Goal: Task Accomplishment & Management: Use online tool/utility

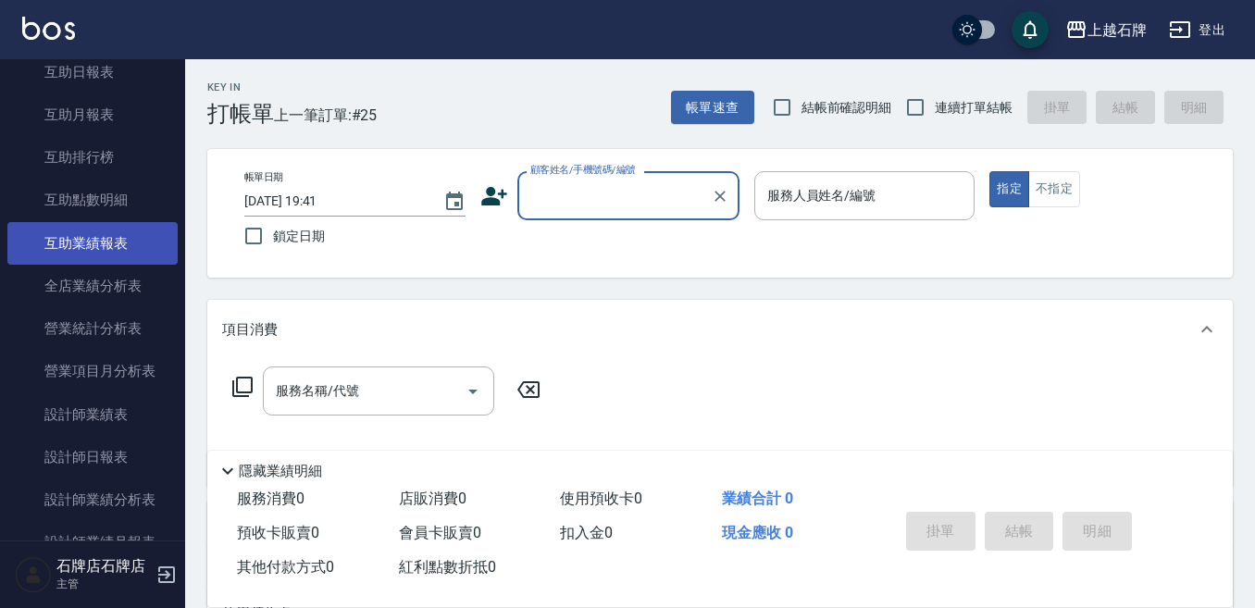
scroll to position [740, 0]
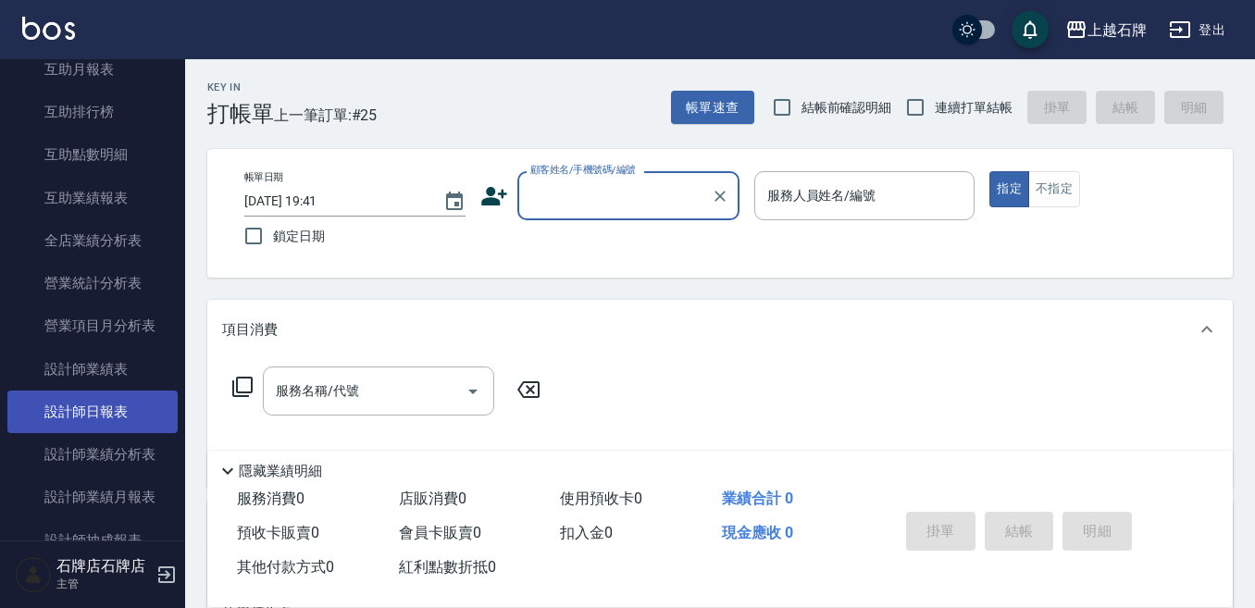
click at [95, 428] on link "設計師日報表" at bounding box center [92, 412] width 170 height 43
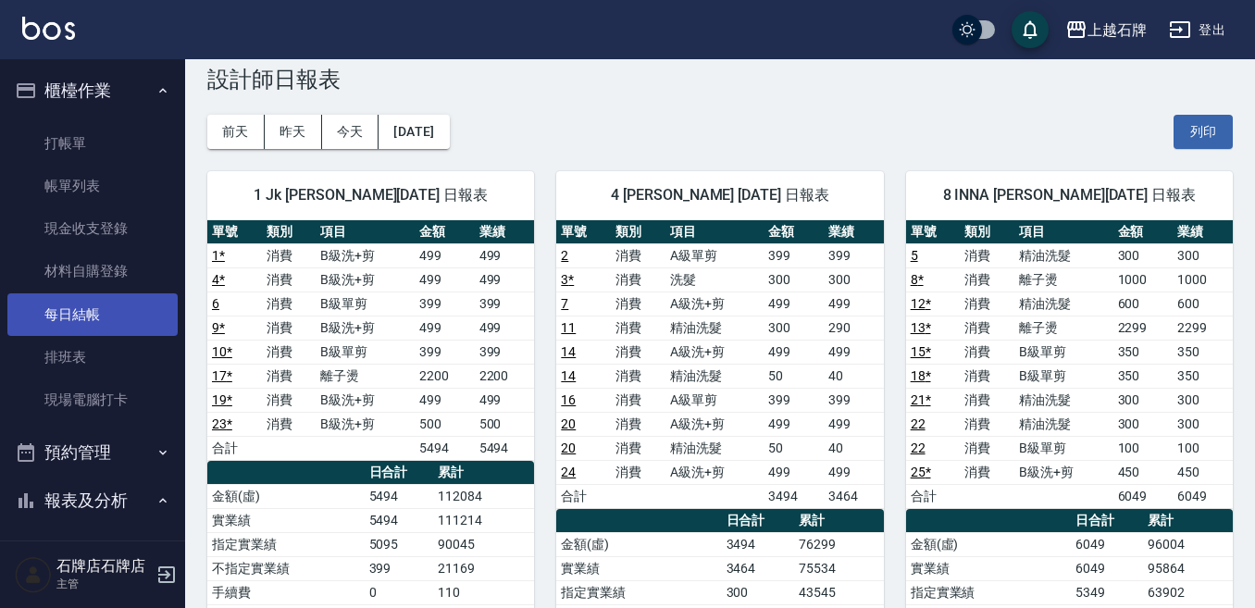
scroll to position [19, 0]
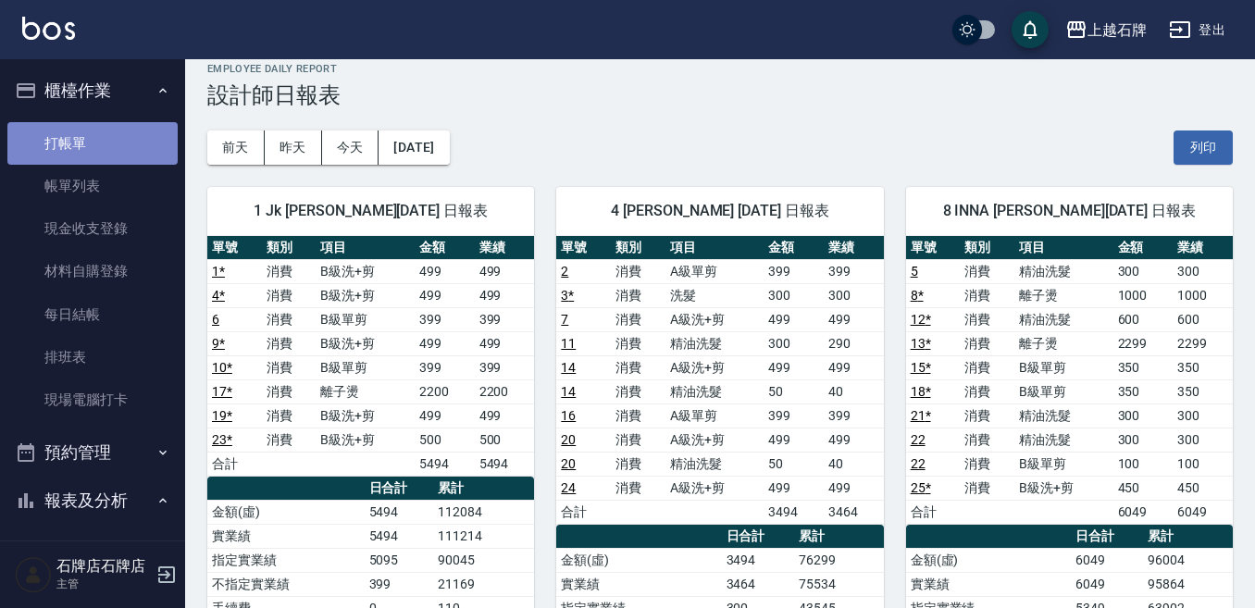
click at [166, 151] on link "打帳單" at bounding box center [92, 143] width 170 height 43
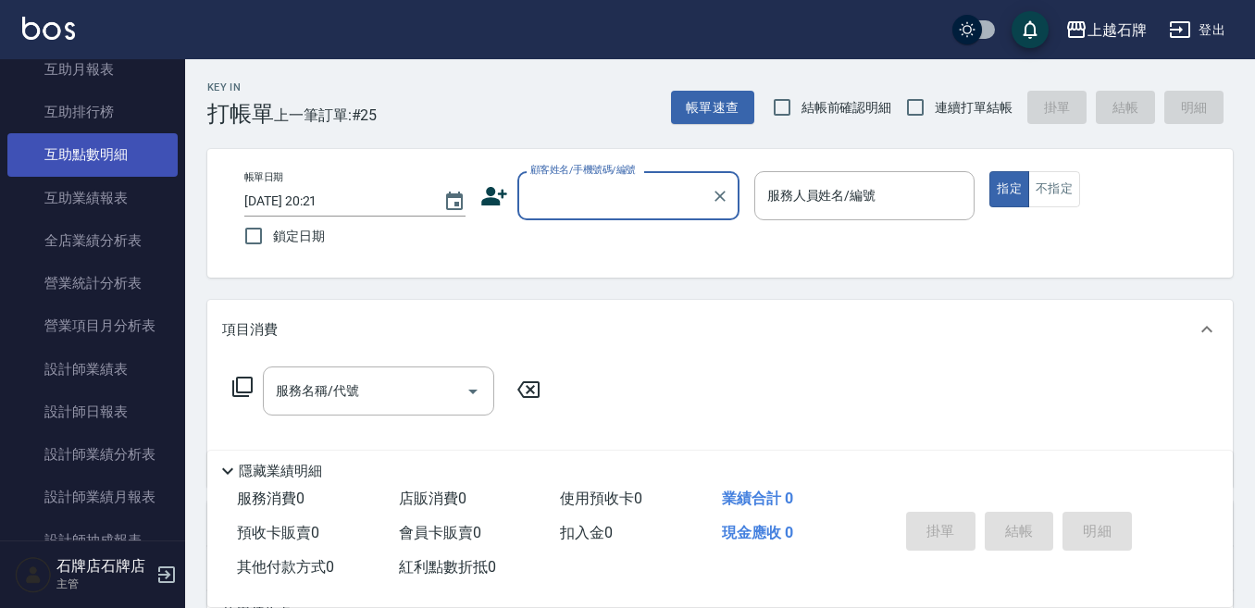
scroll to position [833, 0]
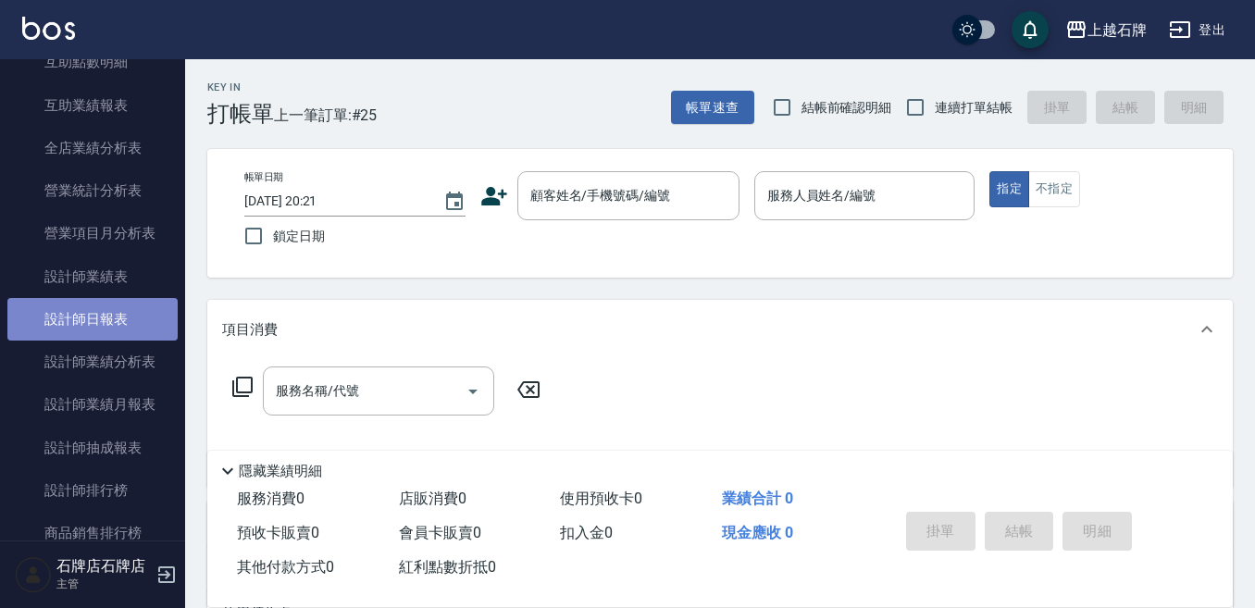
click at [97, 311] on link "設計師日報表" at bounding box center [92, 319] width 170 height 43
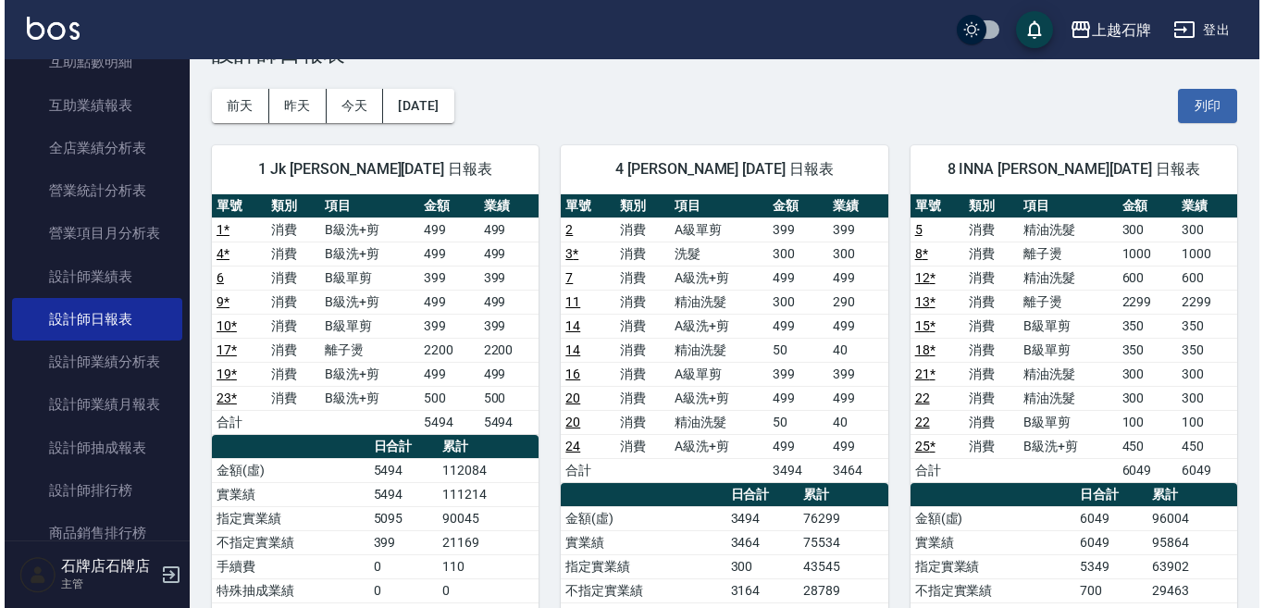
scroll to position [93, 0]
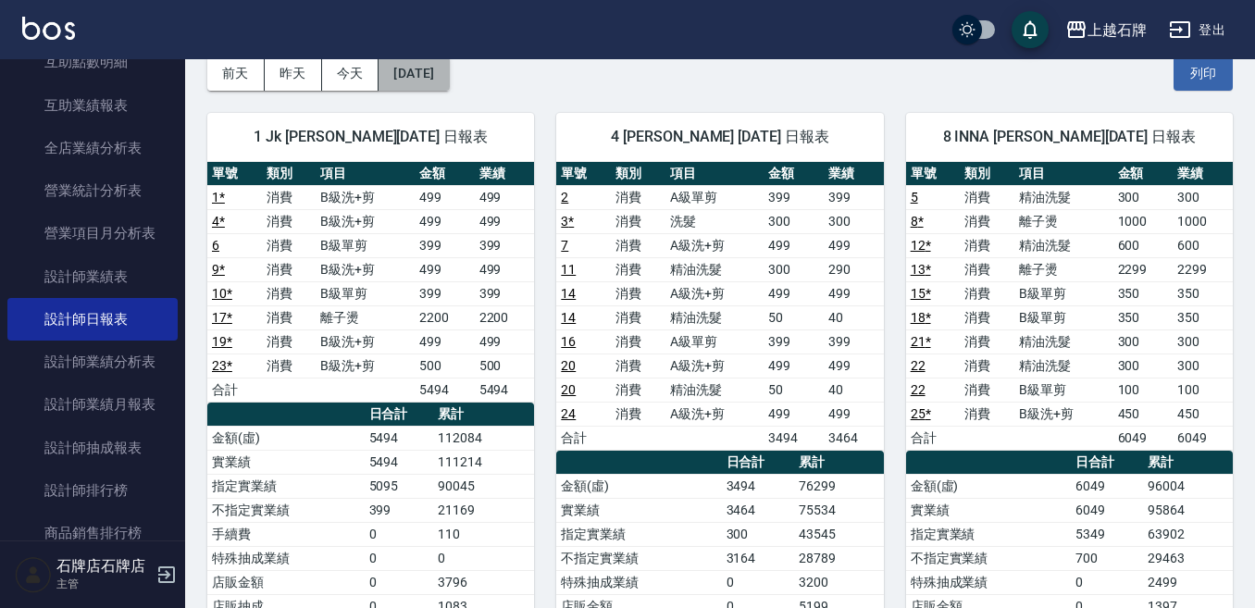
click at [449, 73] on button "[DATE]" at bounding box center [413, 73] width 70 height 34
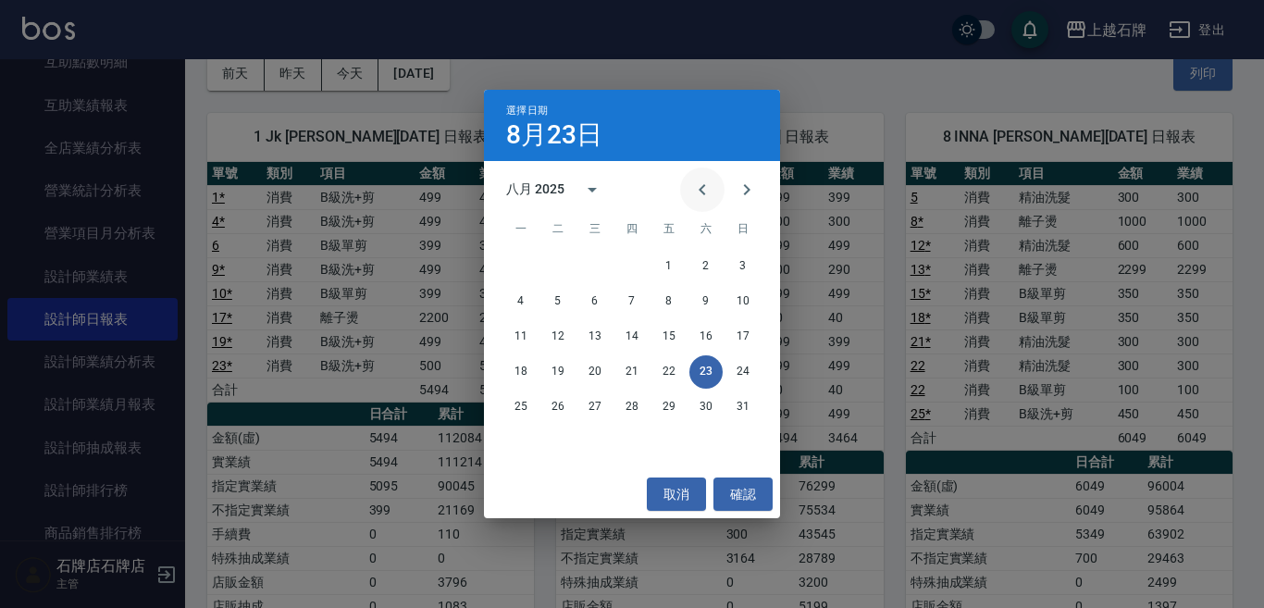
click at [690, 184] on button "Previous month" at bounding box center [702, 189] width 44 height 44
click at [615, 404] on button "31" at bounding box center [631, 407] width 33 height 33
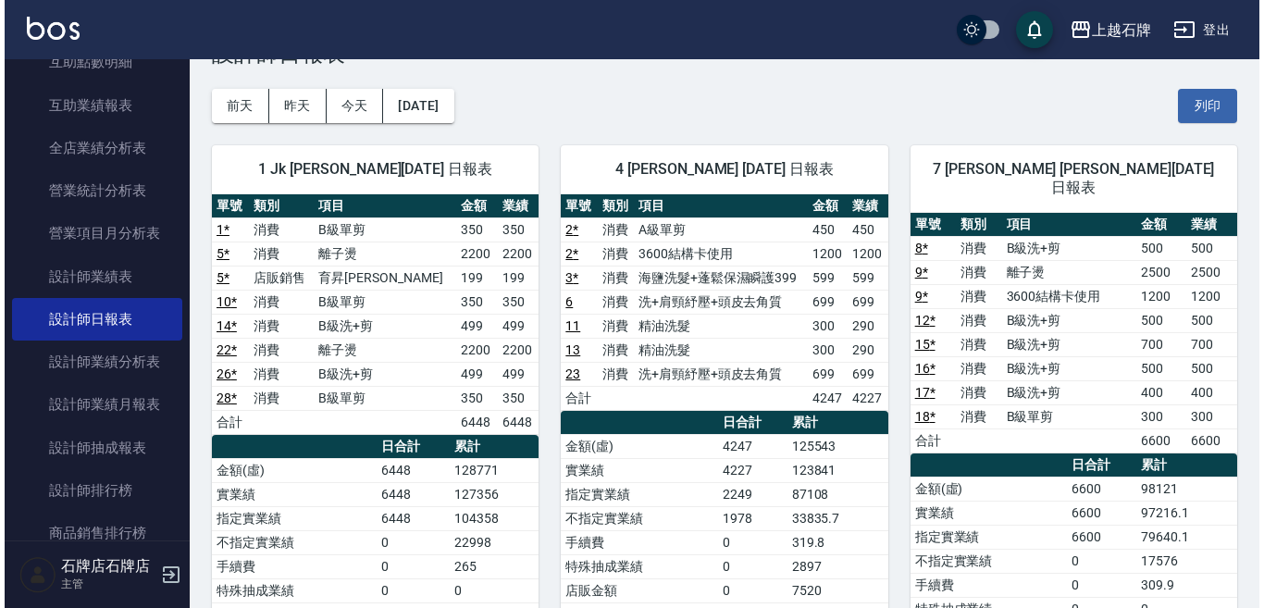
scroll to position [93, 0]
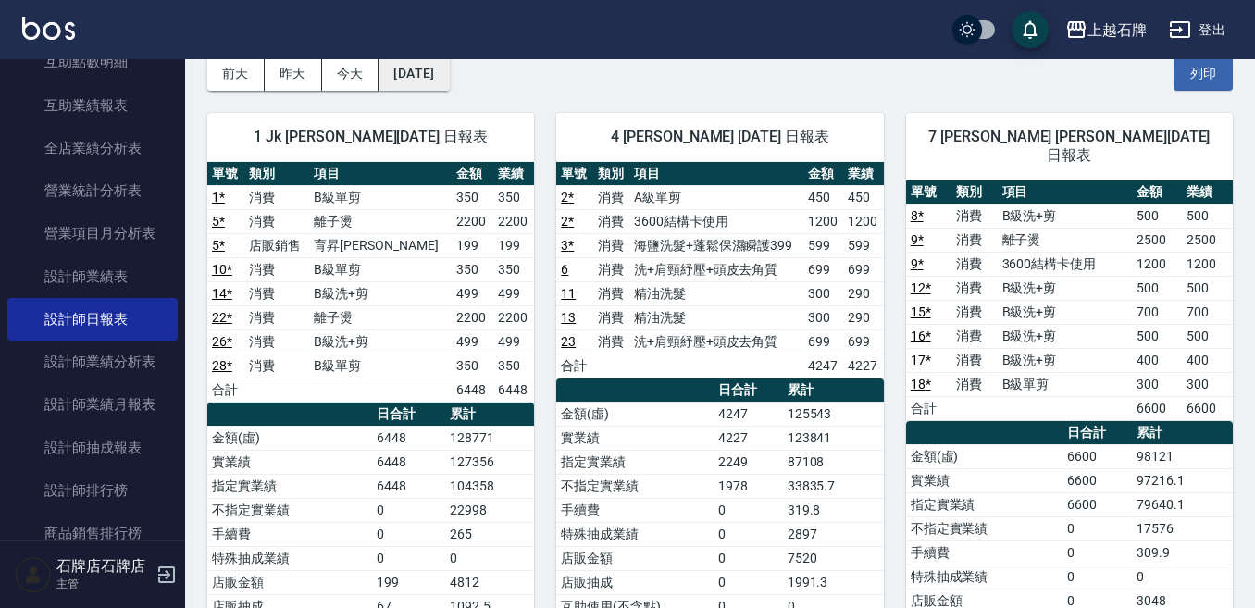
click at [449, 69] on button "[DATE]" at bounding box center [413, 73] width 70 height 34
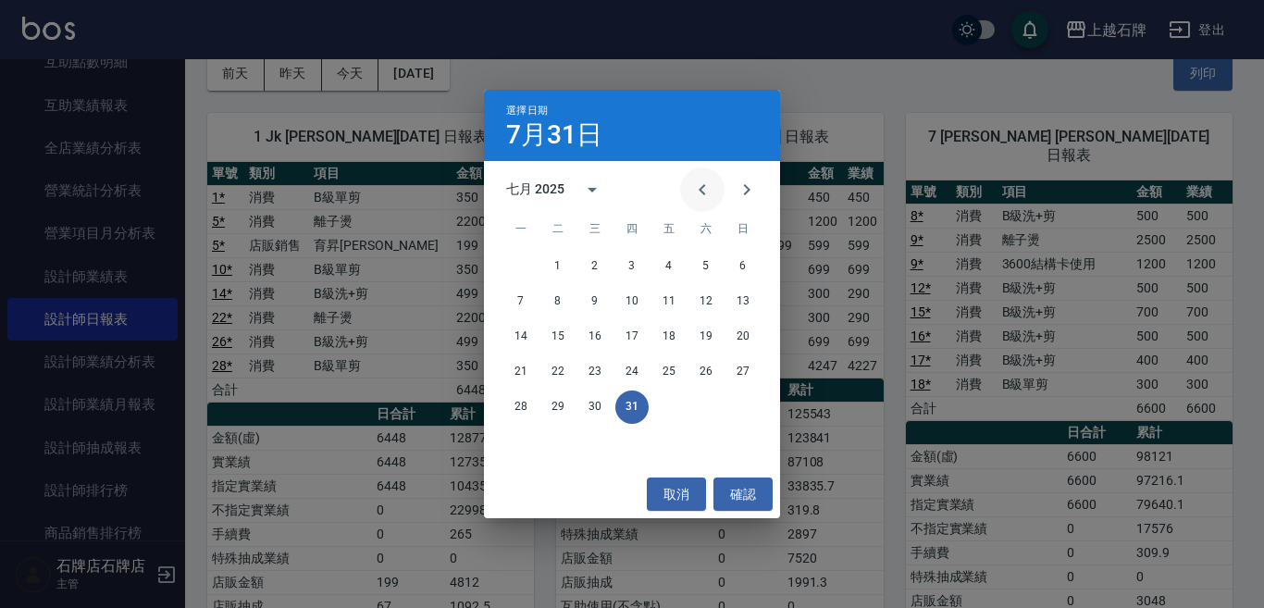
click at [688, 192] on button "Previous month" at bounding box center [702, 189] width 44 height 44
click at [509, 441] on button "30" at bounding box center [520, 442] width 33 height 33
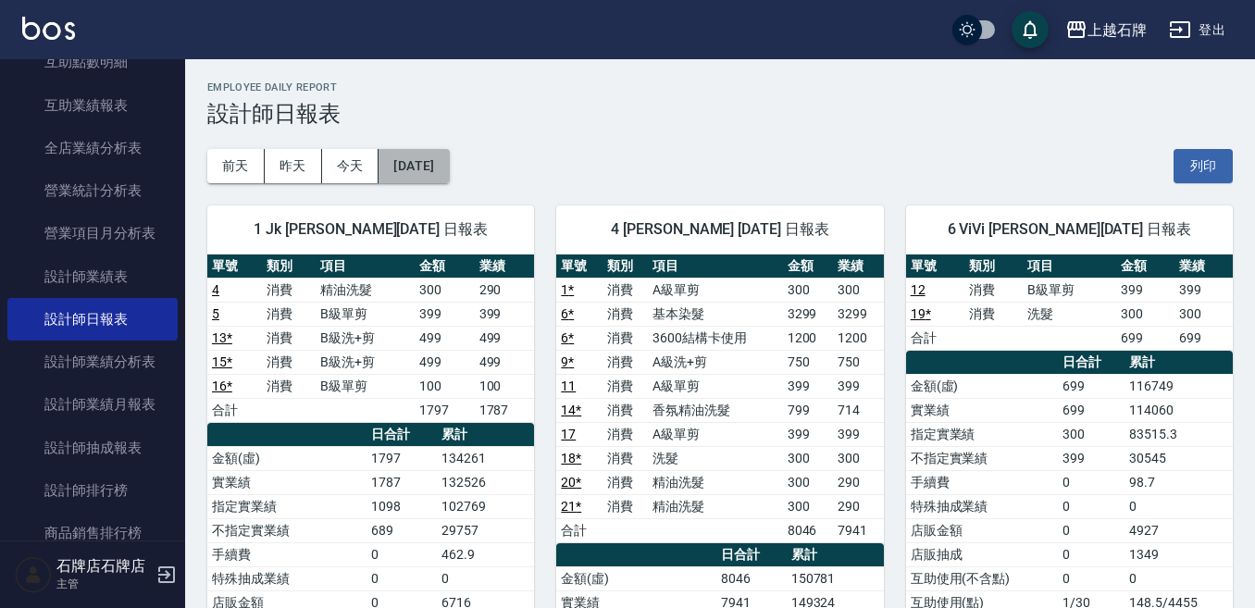
click at [449, 179] on button "[DATE]" at bounding box center [413, 166] width 70 height 34
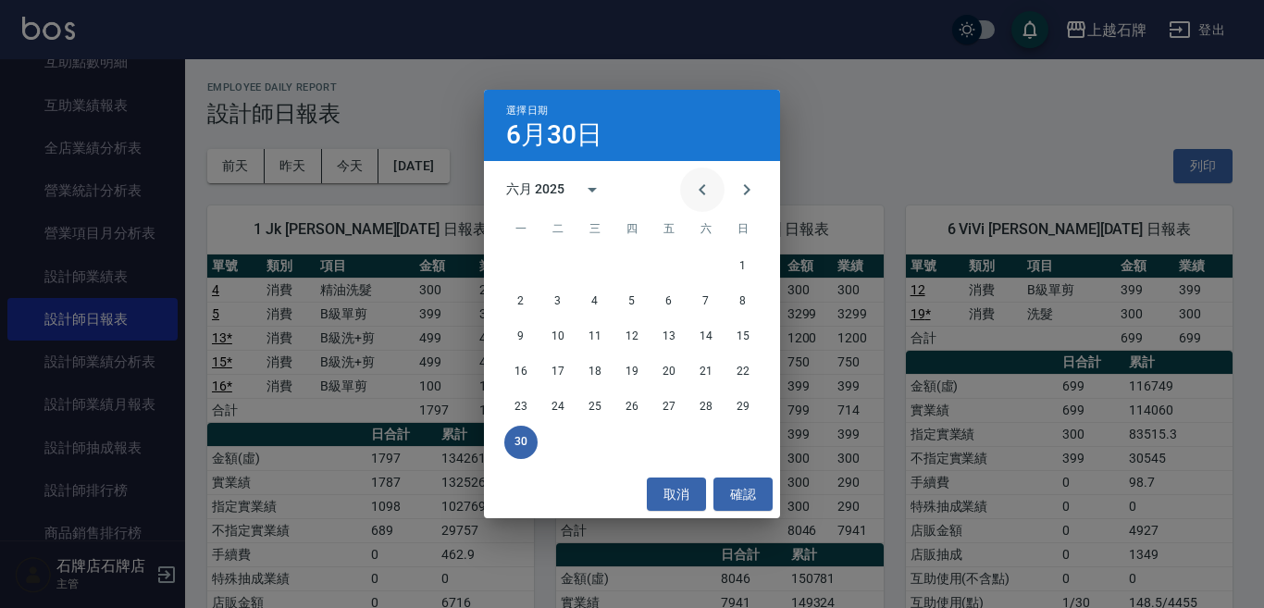
click at [691, 198] on icon "Previous month" at bounding box center [702, 190] width 22 height 22
click at [704, 395] on button "31" at bounding box center [705, 407] width 33 height 33
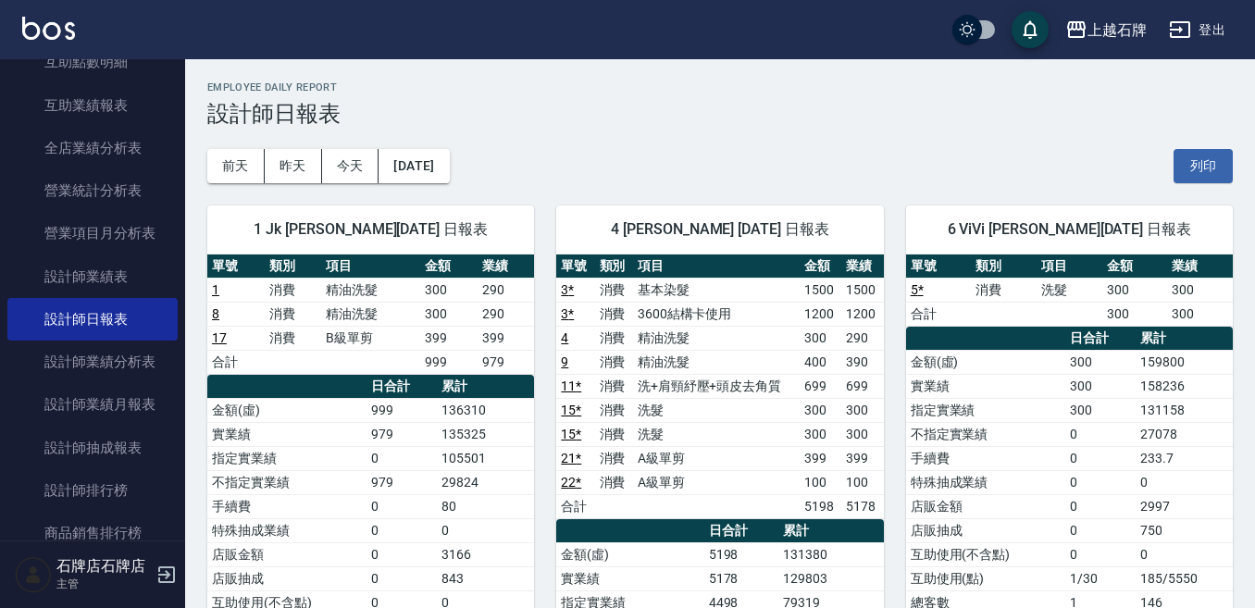
drag, startPoint x: 468, startPoint y: 143, endPoint x: 512, endPoint y: 189, distance: 62.8
click at [486, 168] on div "[DATE] [DATE] [DATE] [DATE] 列印" at bounding box center [719, 166] width 1025 height 79
click at [449, 167] on button "[DATE]" at bounding box center [413, 166] width 70 height 34
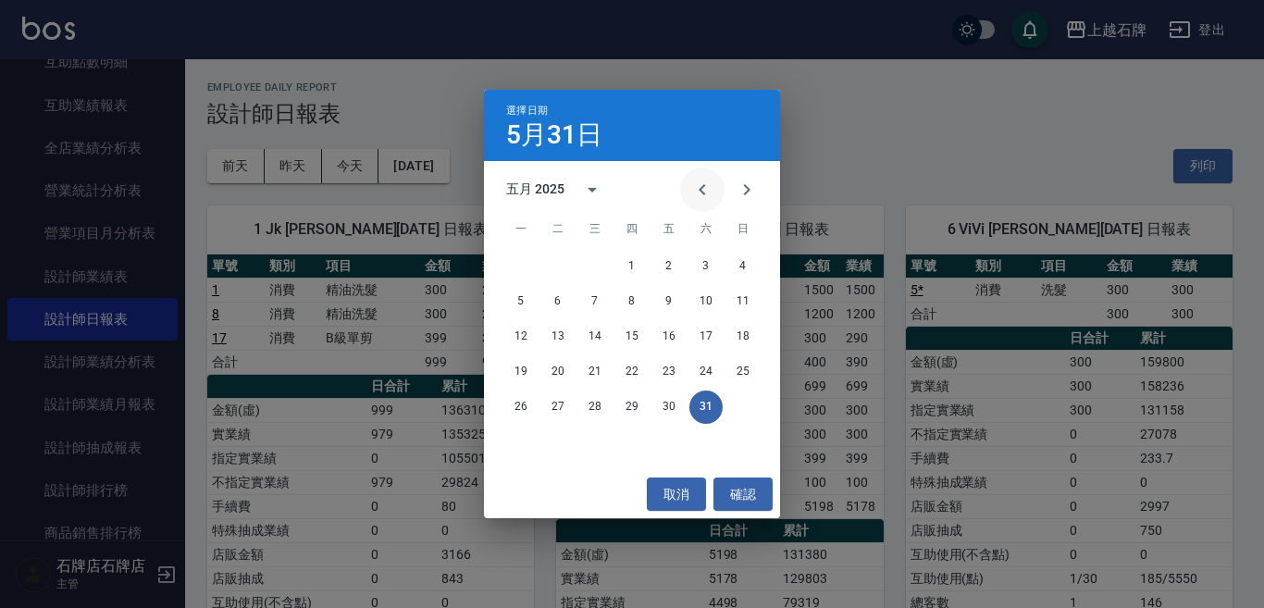
click at [695, 190] on button "Previous month" at bounding box center [702, 189] width 44 height 44
click at [608, 412] on button "30" at bounding box center [594, 407] width 33 height 33
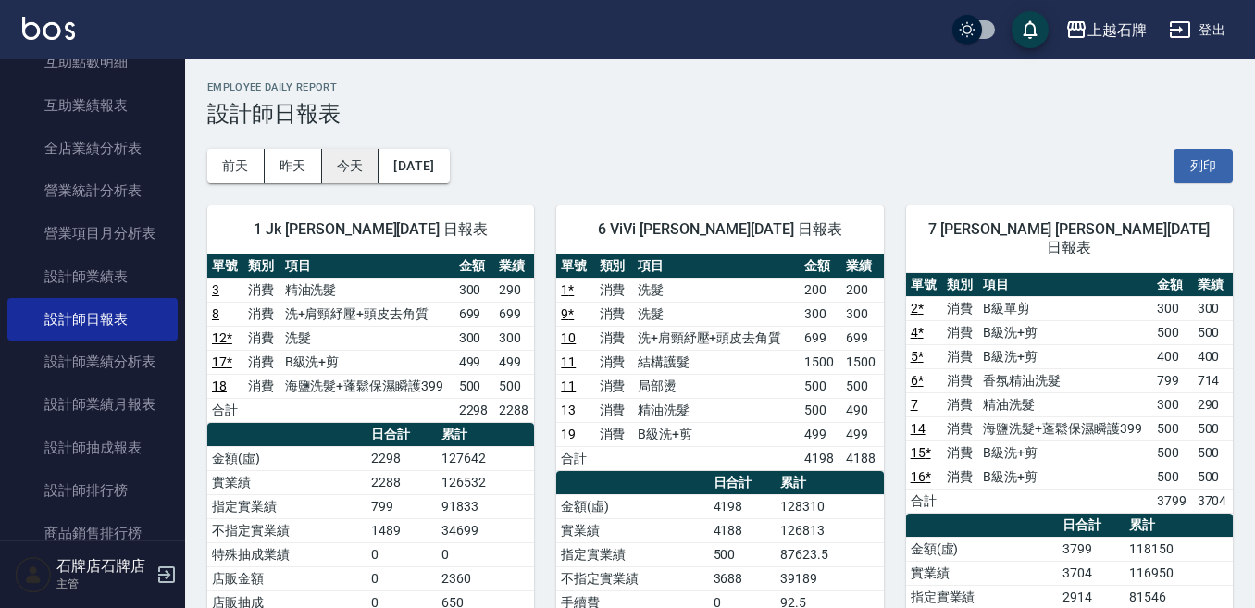
click at [341, 177] on button "今天" at bounding box center [350, 166] width 57 height 34
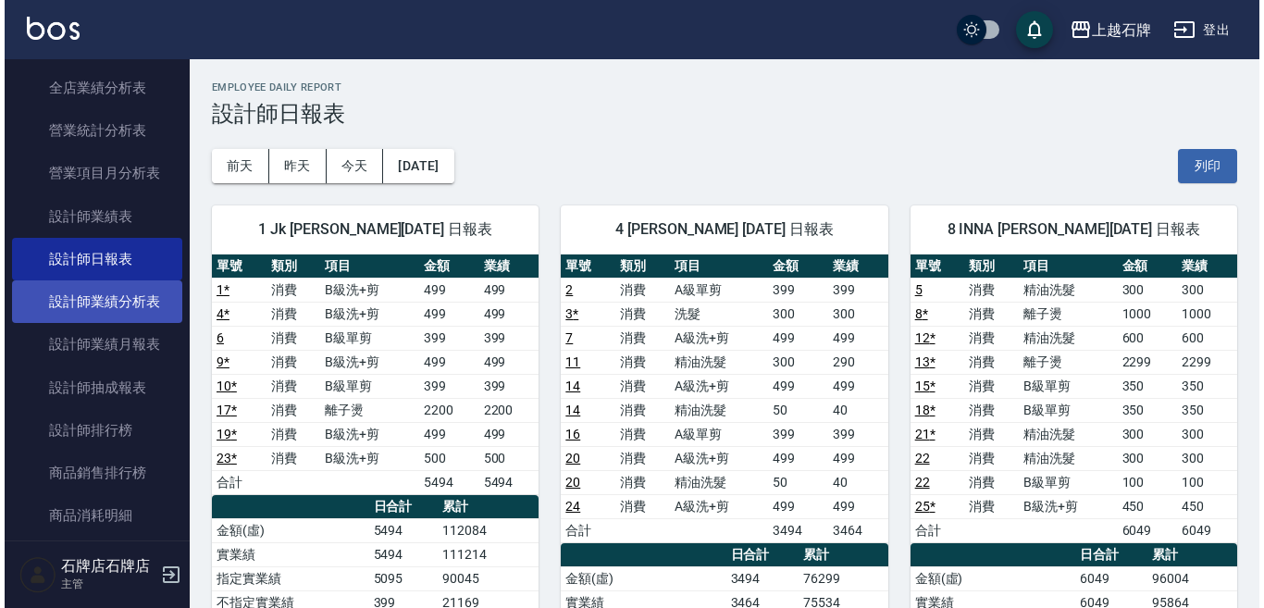
scroll to position [925, 0]
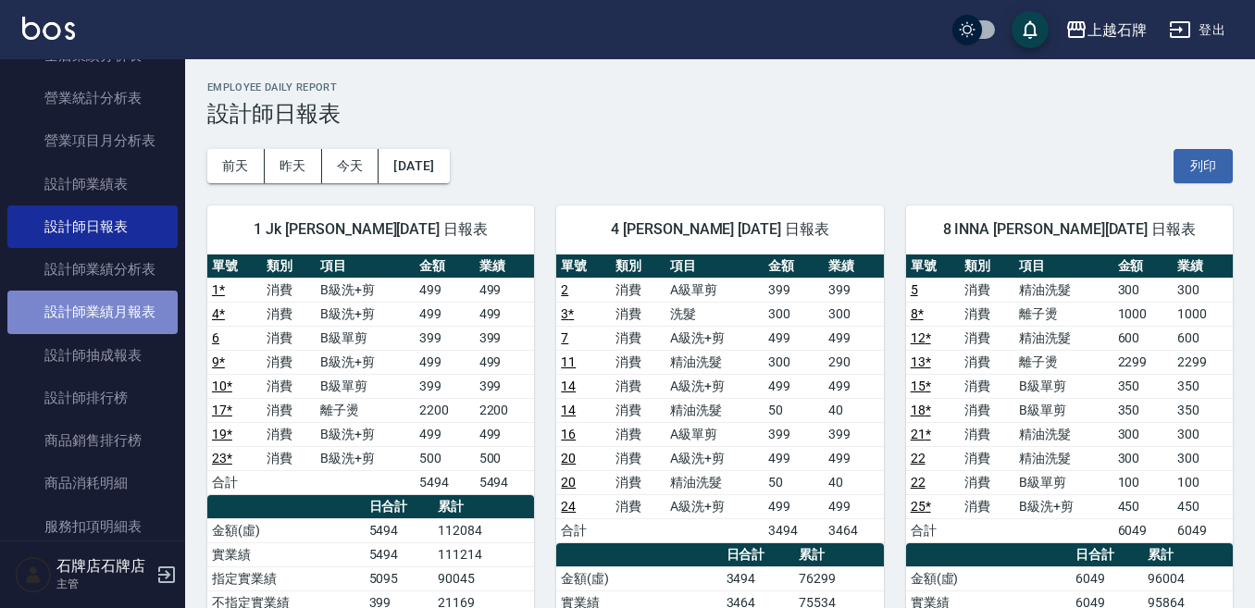
click at [130, 323] on link "設計師業績月報表" at bounding box center [92, 312] width 170 height 43
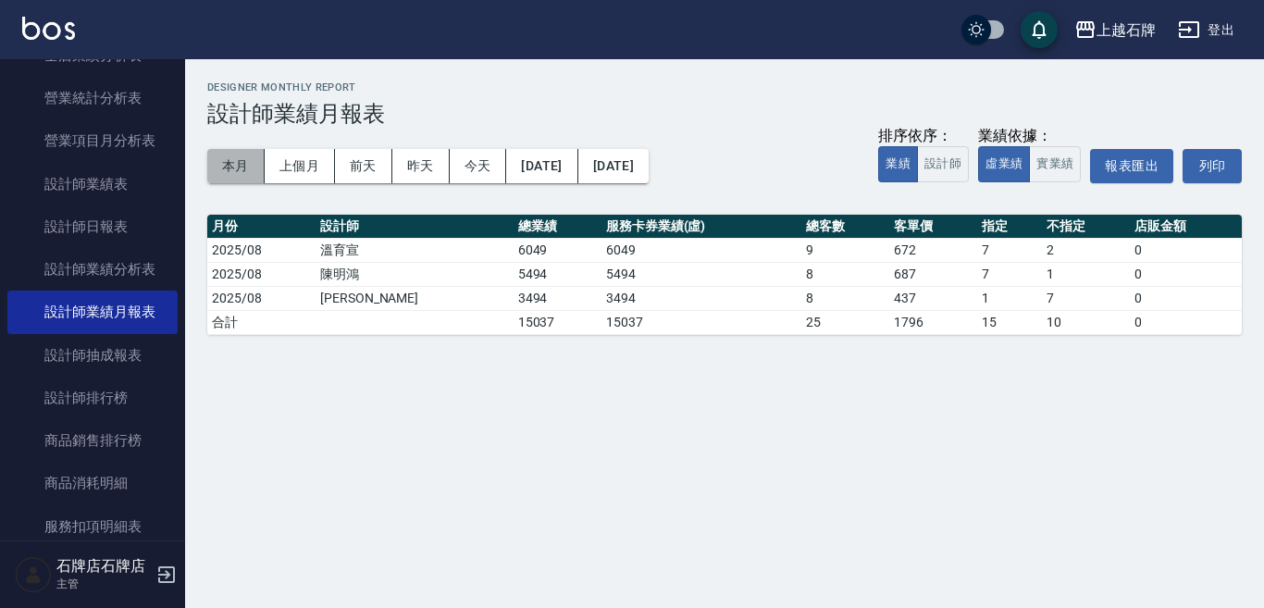
click at [250, 171] on button "本月" at bounding box center [235, 166] width 57 height 34
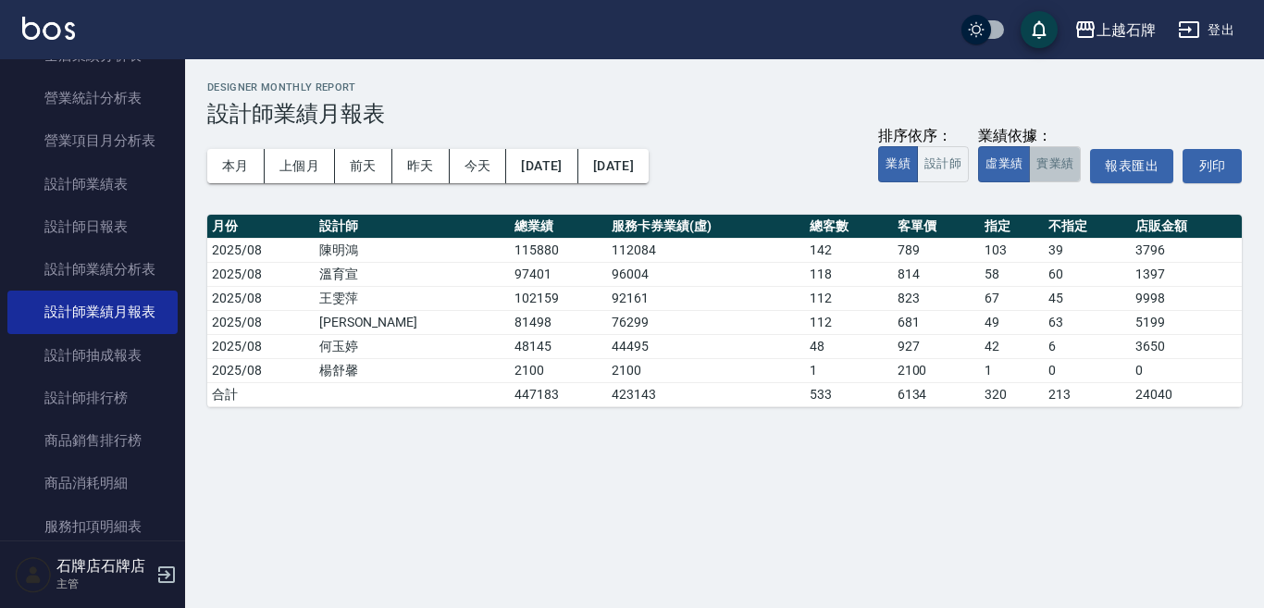
click at [1054, 158] on button "實業績" at bounding box center [1055, 164] width 52 height 36
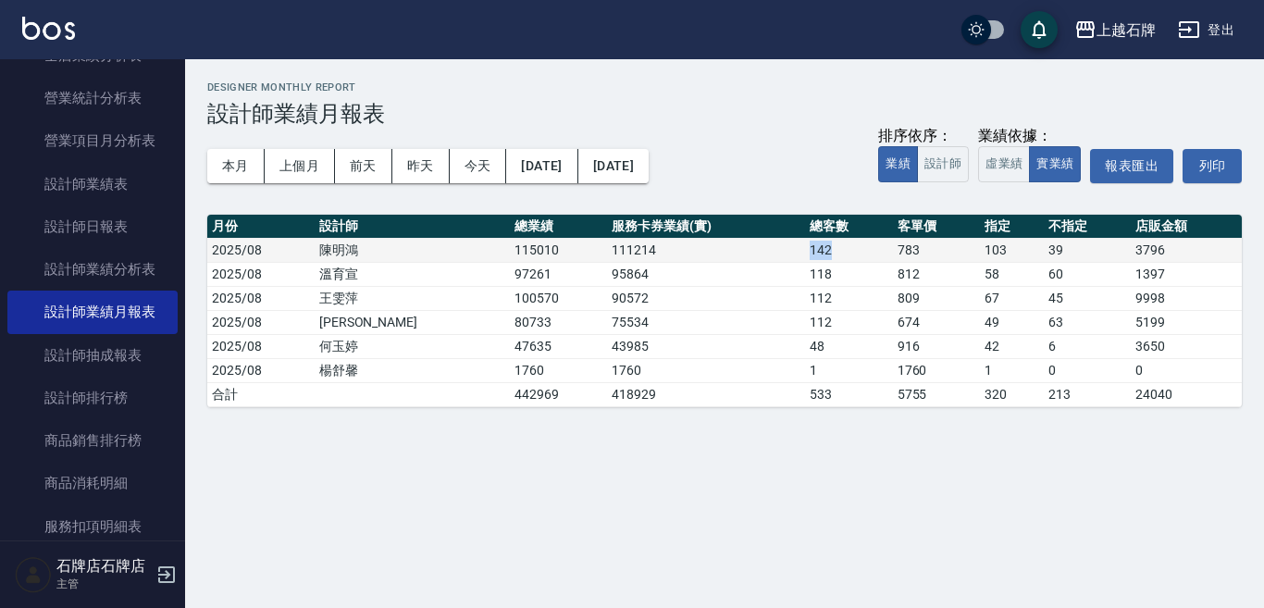
drag, startPoint x: 790, startPoint y: 250, endPoint x: 754, endPoint y: 257, distance: 36.8
click at [805, 257] on td "142" at bounding box center [848, 250] width 87 height 24
click at [950, 541] on div "上越石牌 [DATE] - [DATE] 設計師業績月報表 列印時間： [DATE][PHONE_NUMBER]:23 Designer Monthly Re…" at bounding box center [632, 304] width 1264 height 608
click at [732, 105] on h3 "設計師業績月報表" at bounding box center [724, 114] width 1035 height 26
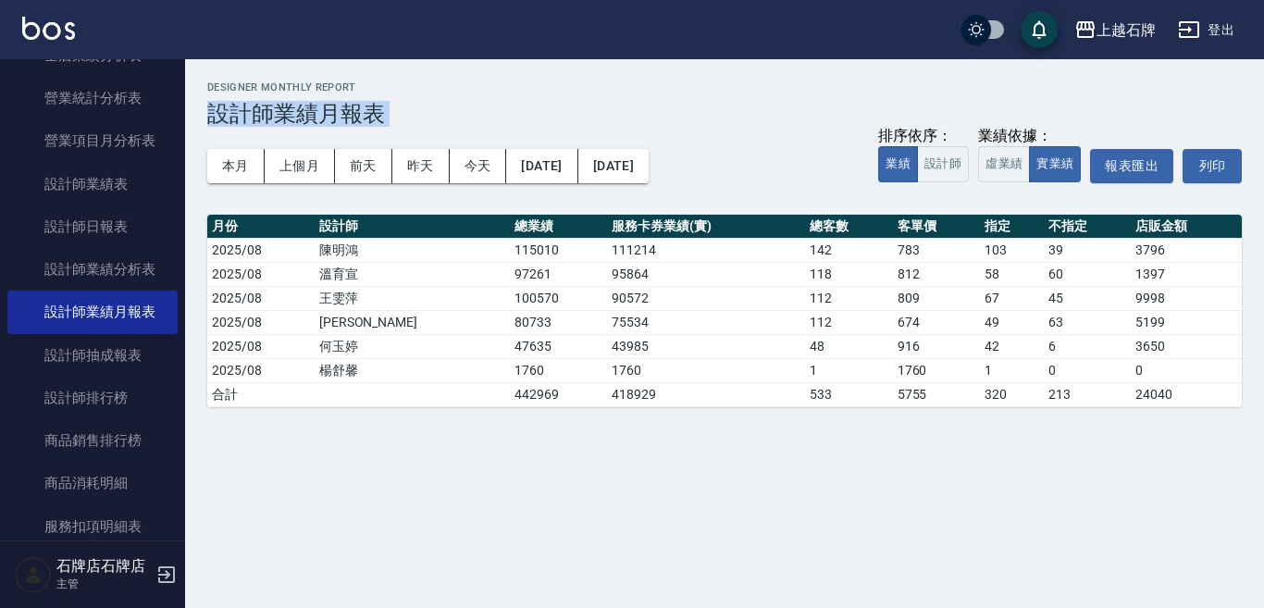
click at [732, 105] on h3 "設計師業績月報表" at bounding box center [724, 114] width 1035 height 26
click at [760, 112] on h3 "設計師業績月報表" at bounding box center [724, 114] width 1035 height 26
click at [810, 140] on div "本月 上個月 [DATE] [DATE] [DATE] [DATE] [DATE] 排序依序： 業績 設計師 業績依據： 虛業績 實業績 報表匯出 列印" at bounding box center [724, 166] width 1035 height 79
click at [801, 111] on h3 "設計師業績月報表" at bounding box center [724, 114] width 1035 height 26
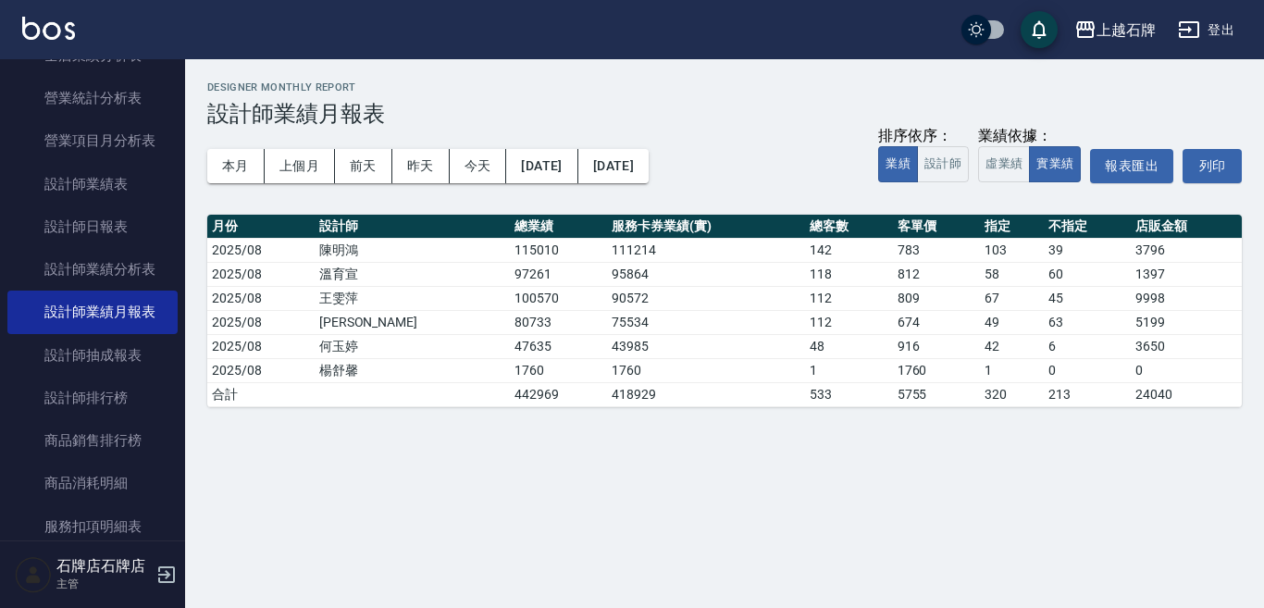
click at [873, 472] on div "上越石牌 [DATE] - [DATE] 設計師業績月報表 列印時間： [DATE][PHONE_NUMBER]:23 Designer Monthly Re…" at bounding box center [632, 304] width 1264 height 608
click at [738, 132] on div "本月 上個月 [DATE] [DATE] [DATE] [DATE] [DATE] 排序依序： 業績 設計師 業績依據： 虛業績 實業績 報表匯出 列印" at bounding box center [724, 166] width 1035 height 79
click at [745, 113] on h3 "設計師業績月報表" at bounding box center [724, 114] width 1035 height 26
click at [863, 93] on div "Designer Monthly Report 設計師業績月報表" at bounding box center [724, 103] width 1035 height 45
click at [815, 124] on h3 "設計師業績月報表" at bounding box center [724, 114] width 1035 height 26
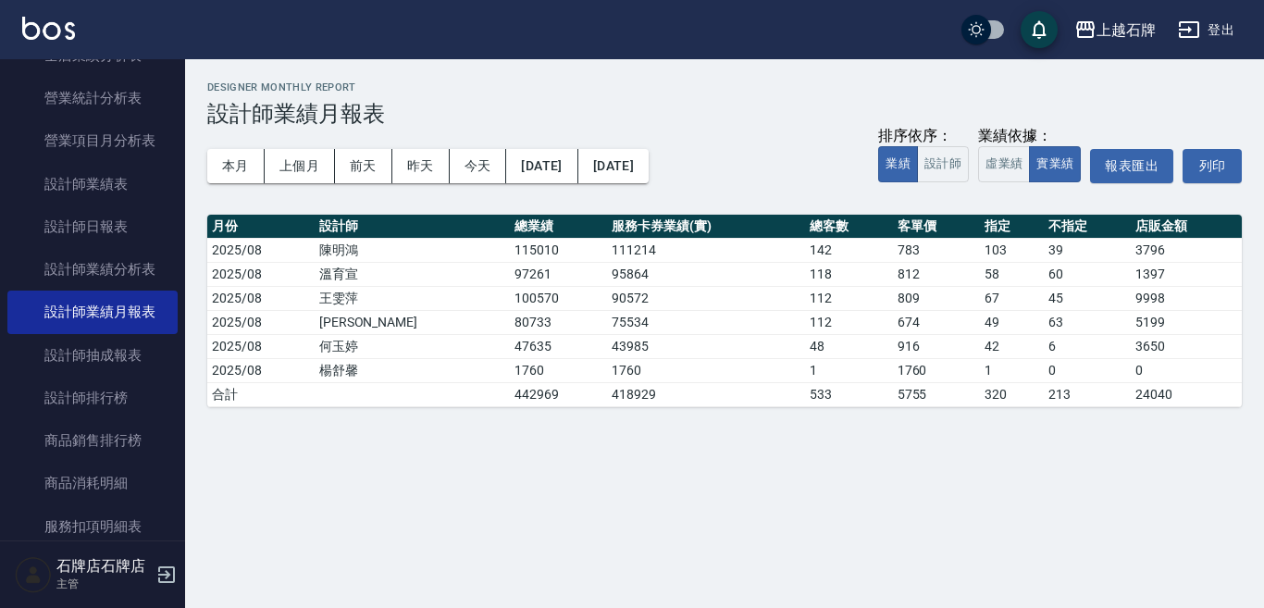
click at [817, 133] on div "本月 上個月 [DATE] [DATE] [DATE] [DATE] [DATE] 排序依序： 業績 設計師 業績依據： 虛業績 實業績 報表匯出 列印" at bounding box center [724, 166] width 1035 height 79
click at [833, 118] on h3 "設計師業績月報表" at bounding box center [724, 114] width 1035 height 26
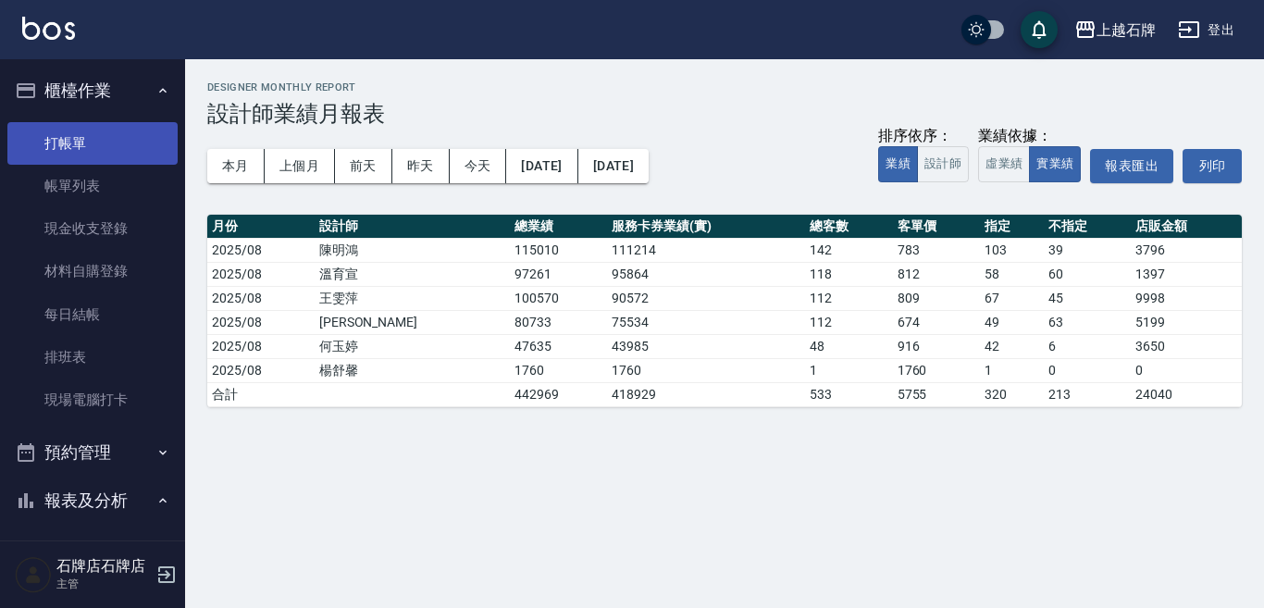
click at [126, 145] on link "打帳單" at bounding box center [92, 143] width 170 height 43
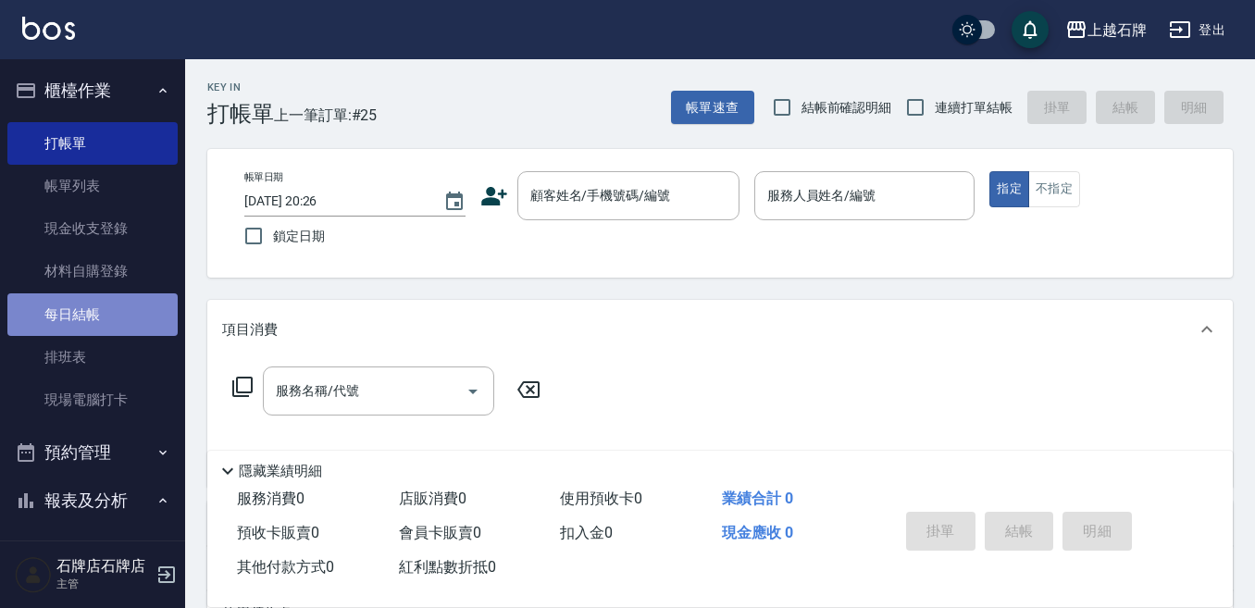
click at [118, 319] on link "每日結帳" at bounding box center [92, 314] width 170 height 43
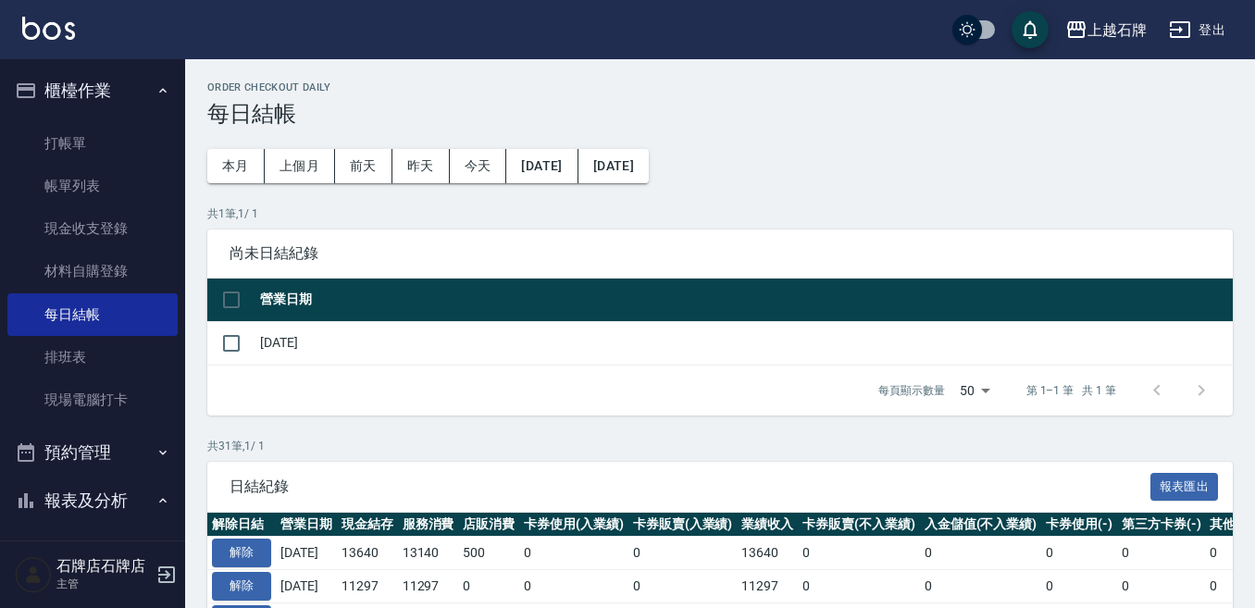
click at [252, 350] on td at bounding box center [231, 342] width 48 height 43
click at [237, 353] on input "checkbox" at bounding box center [231, 343] width 39 height 39
checkbox input "true"
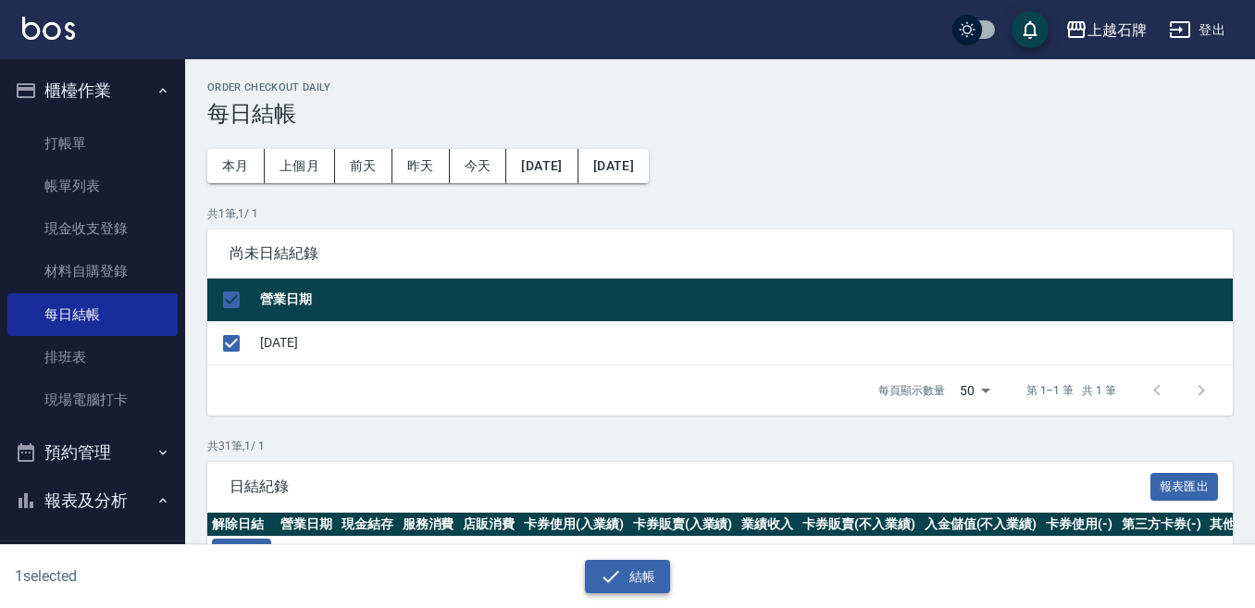
click at [643, 585] on button "結帳" at bounding box center [628, 577] width 86 height 34
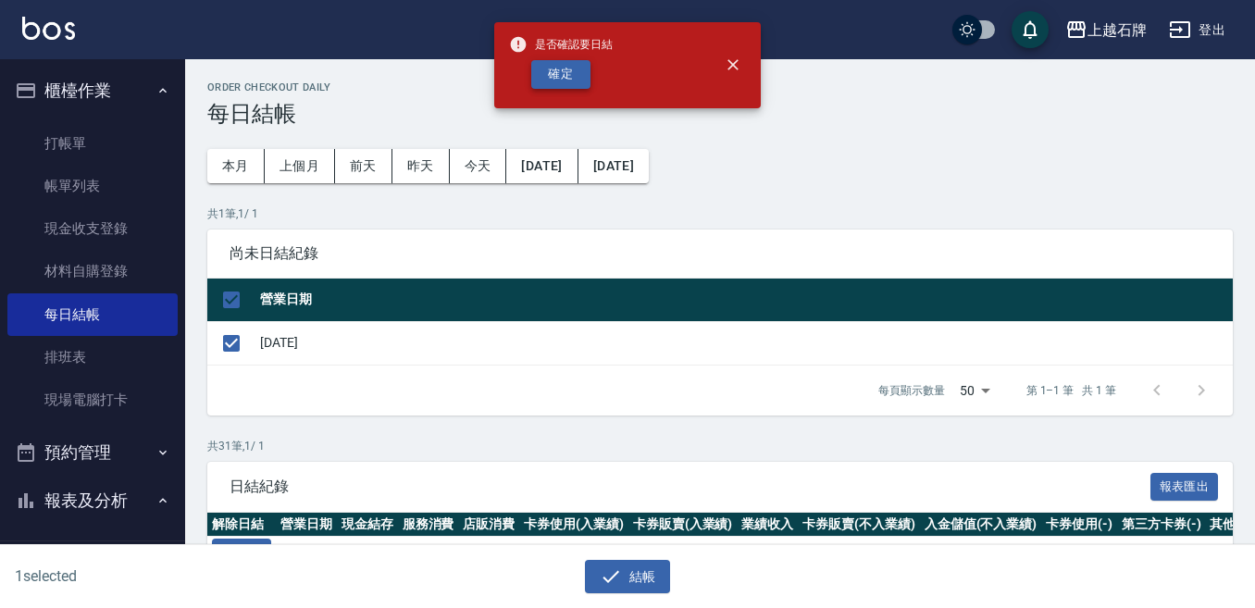
click at [589, 69] on button "確定" at bounding box center [560, 74] width 59 height 29
checkbox input "false"
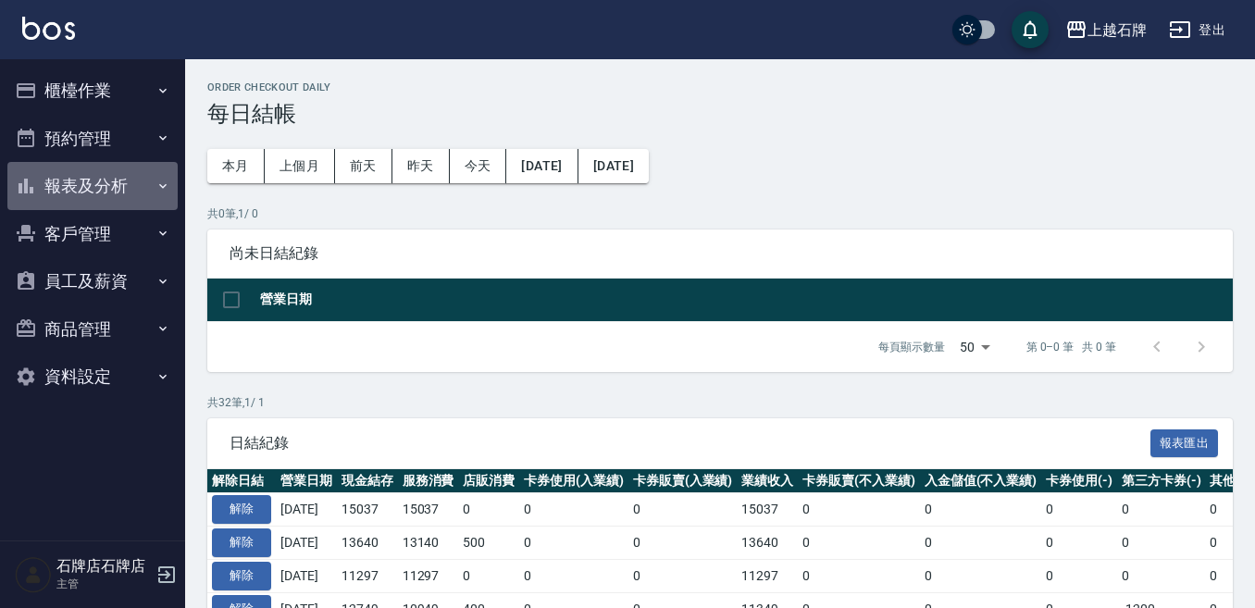
click at [112, 194] on button "報表及分析" at bounding box center [92, 186] width 170 height 48
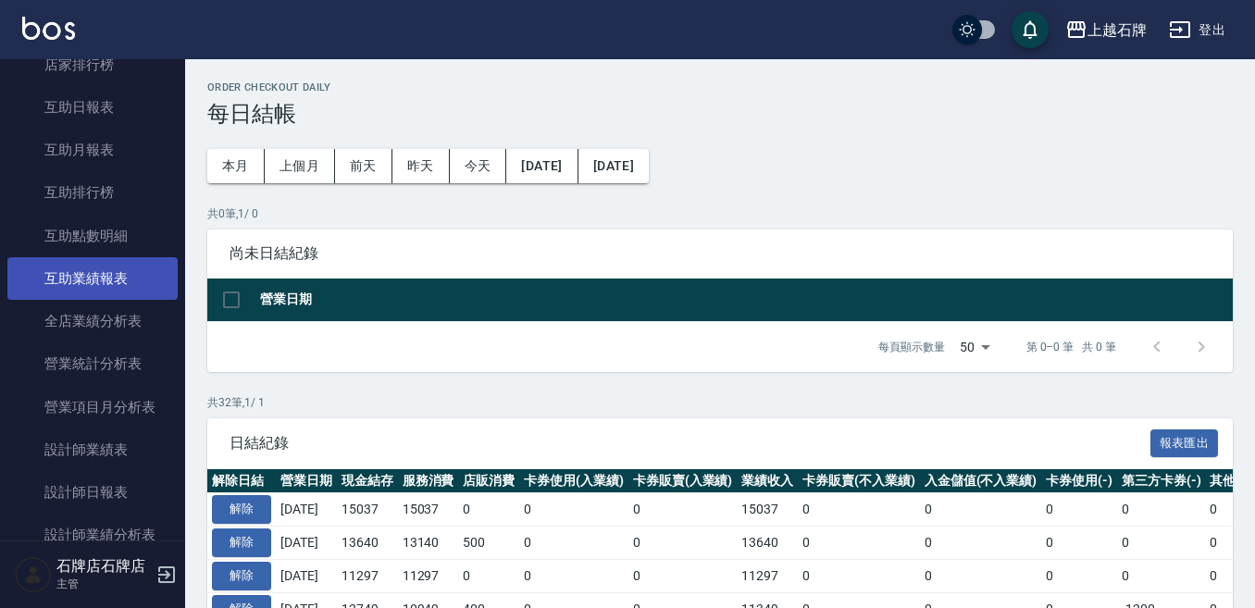
scroll to position [463, 0]
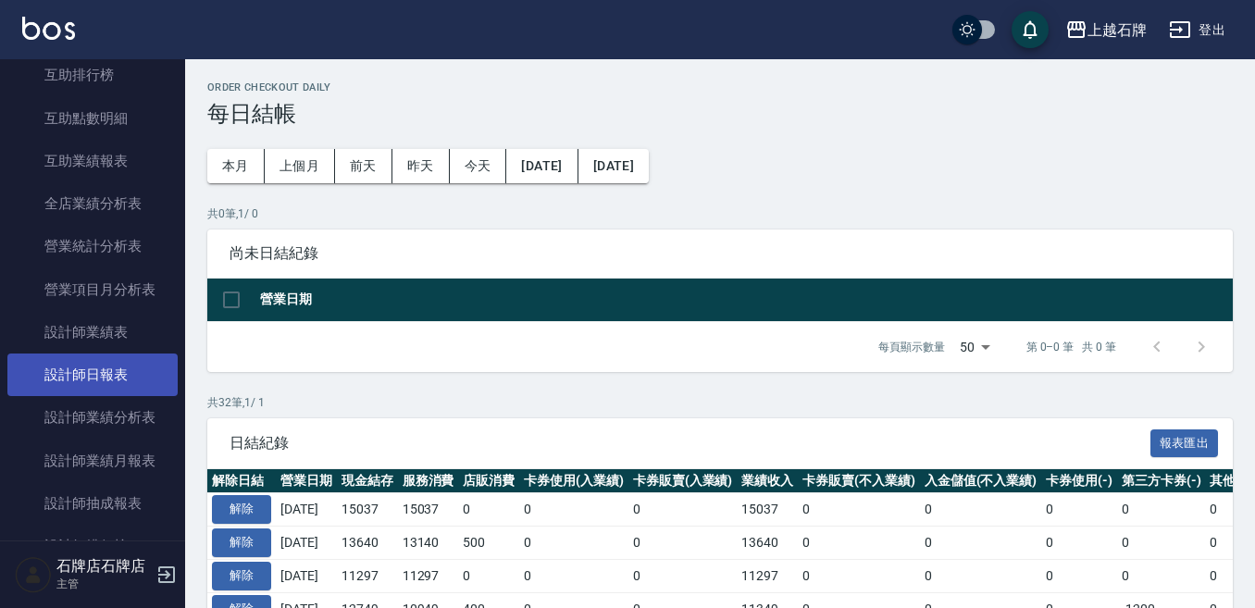
click at [137, 356] on link "設計師日報表" at bounding box center [92, 375] width 170 height 43
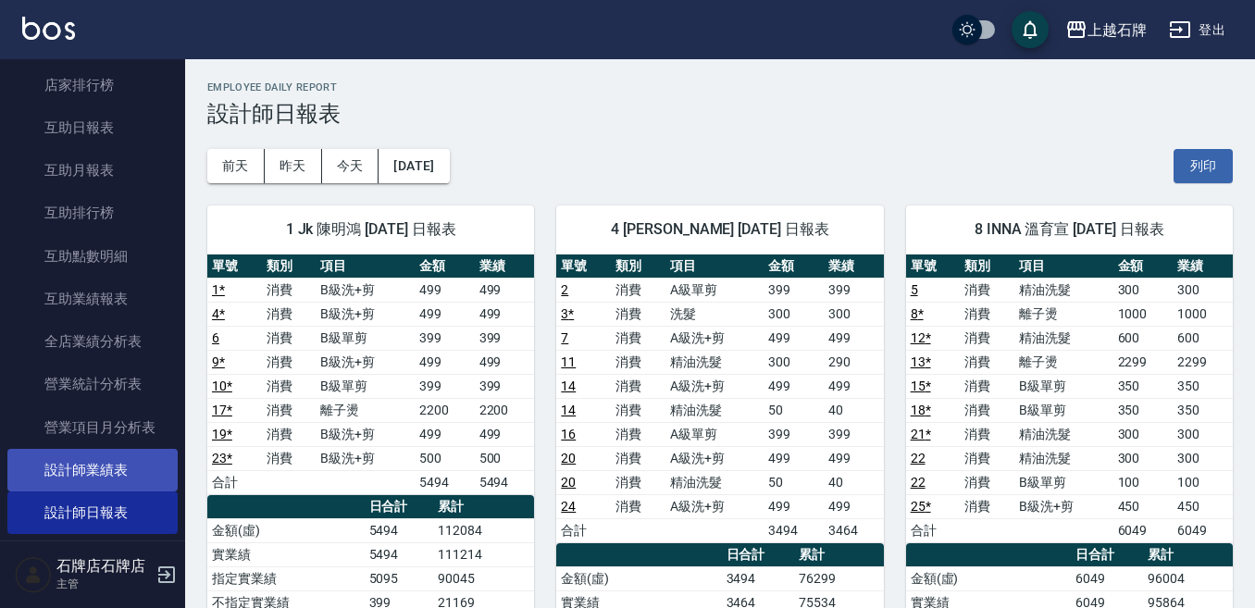
scroll to position [185, 0]
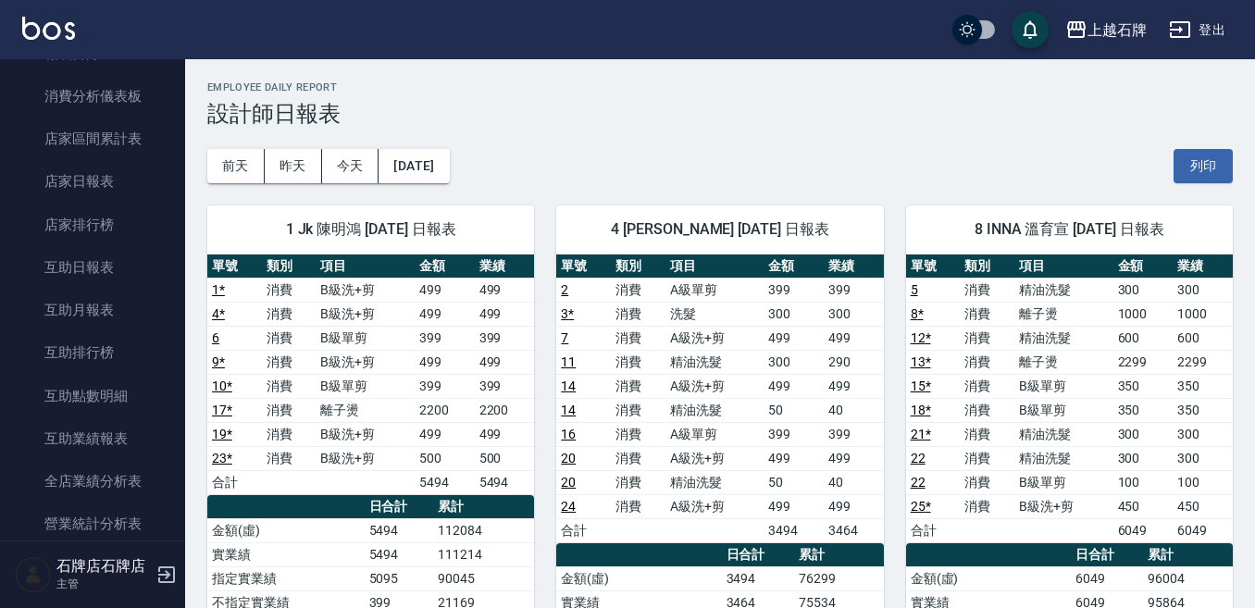
click at [717, 164] on div "前天 昨天 今天 2025/08/23 列印" at bounding box center [719, 166] width 1025 height 79
click at [660, 151] on div "前天 昨天 今天 2025/08/23 列印" at bounding box center [719, 166] width 1025 height 79
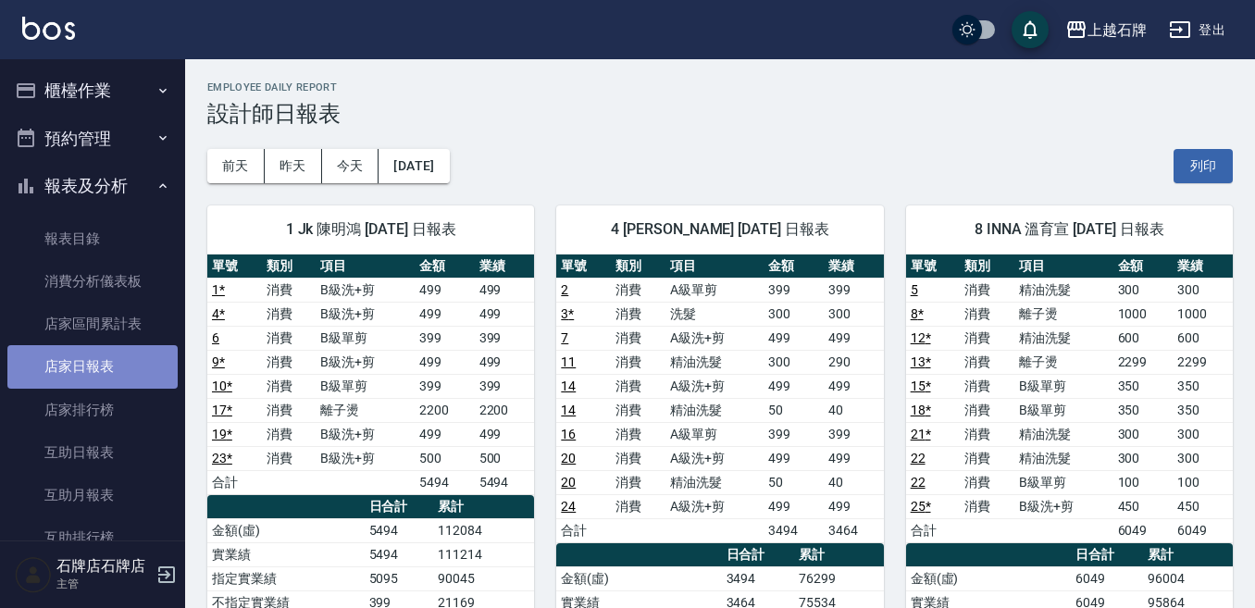
click at [128, 349] on link "店家日報表" at bounding box center [92, 366] width 170 height 43
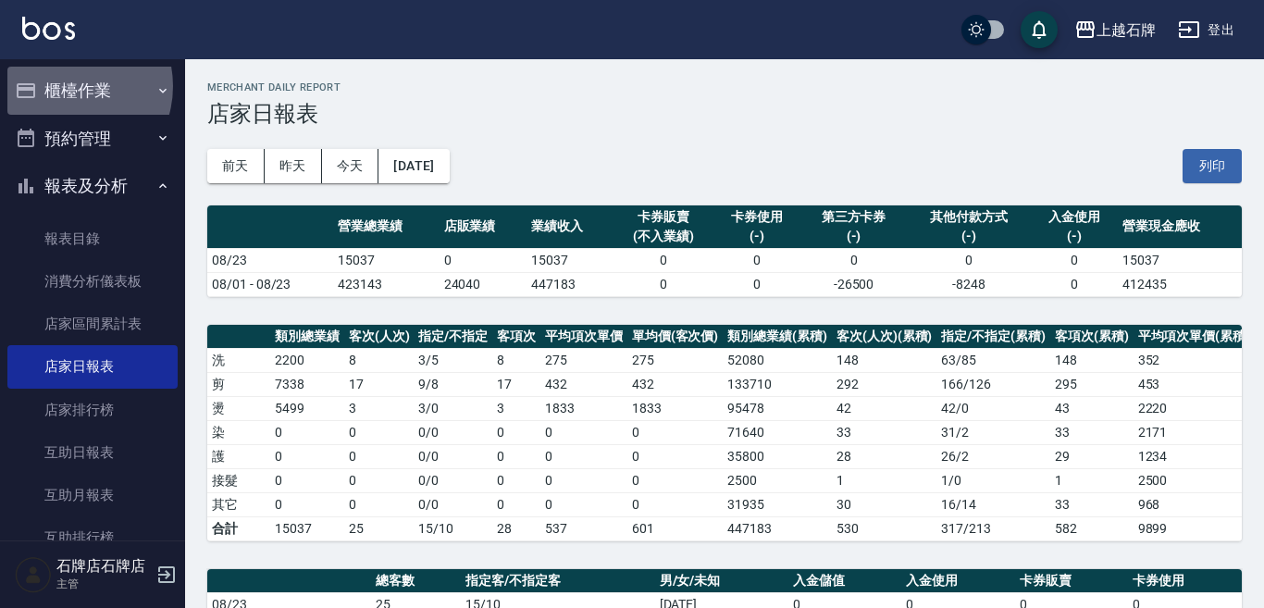
click at [64, 86] on button "櫃檯作業" at bounding box center [92, 91] width 170 height 48
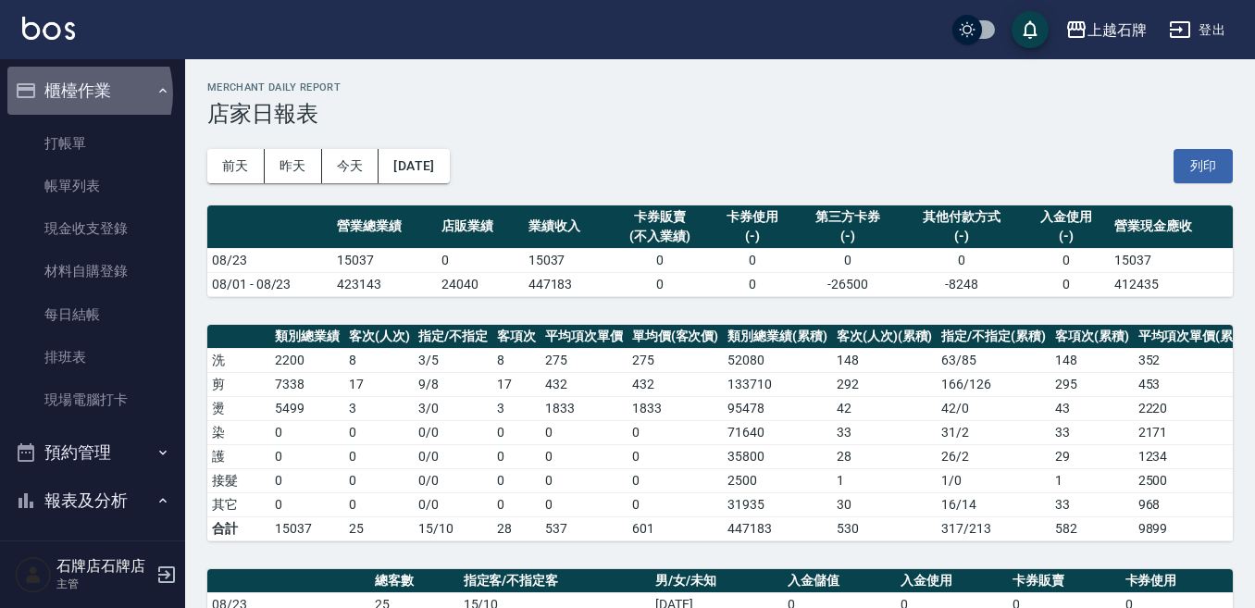
click at [69, 93] on button "櫃檯作業" at bounding box center [92, 91] width 170 height 48
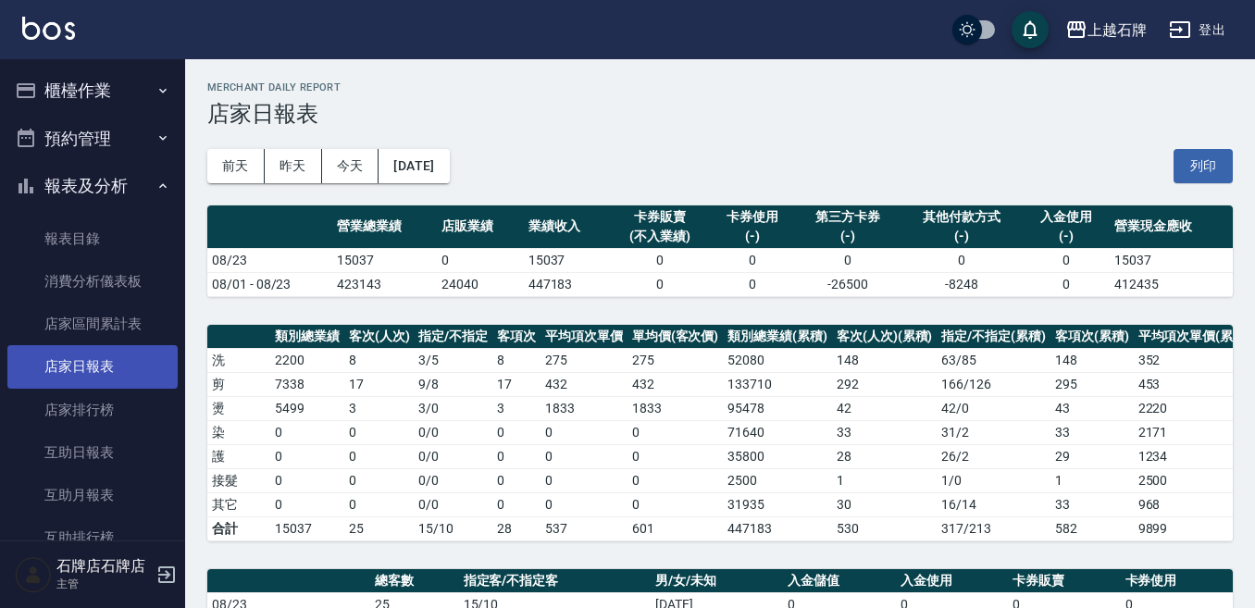
click at [122, 373] on link "店家日報表" at bounding box center [92, 366] width 170 height 43
click at [567, 162] on div "前天 昨天 今天 2025/08/23 列印" at bounding box center [719, 166] width 1025 height 79
click at [670, 189] on div "前天 昨天 今天 2025/08/23 列印" at bounding box center [719, 166] width 1025 height 79
click at [778, 93] on h2 "Merchant Daily Report" at bounding box center [719, 87] width 1025 height 12
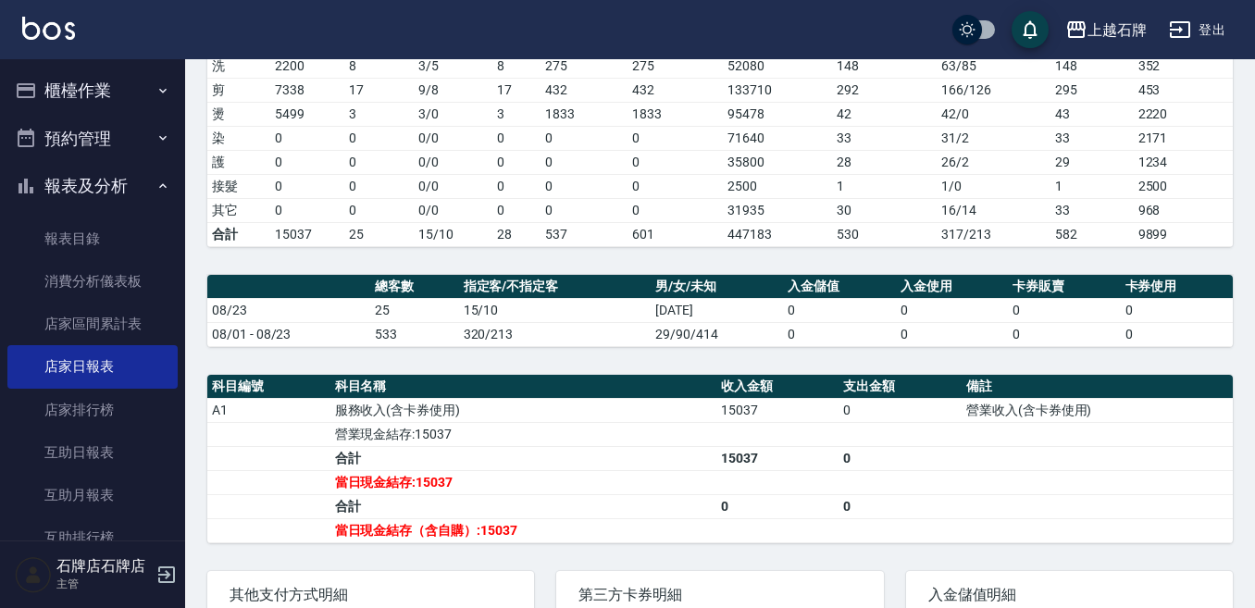
scroll to position [291, 0]
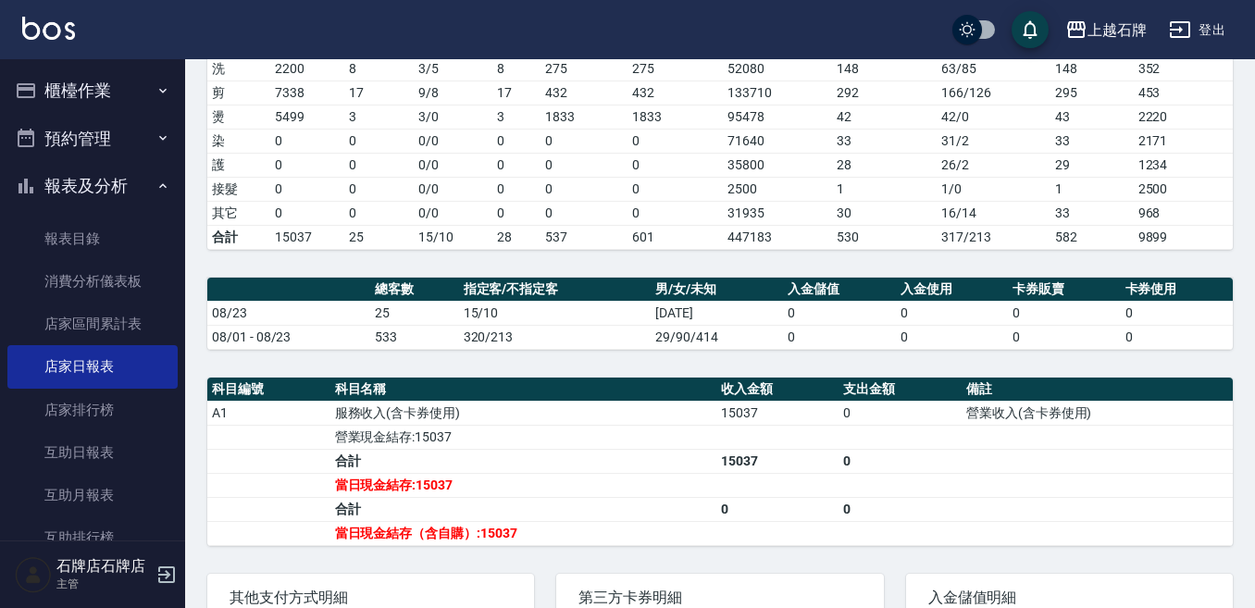
click at [800, 286] on div "上越石牌 2025-08-23 店家日報表 列印時間： 2025-08-23-20:29 Merchant Daily Report 店家日報表 前天 昨天 …" at bounding box center [720, 302] width 1070 height 1068
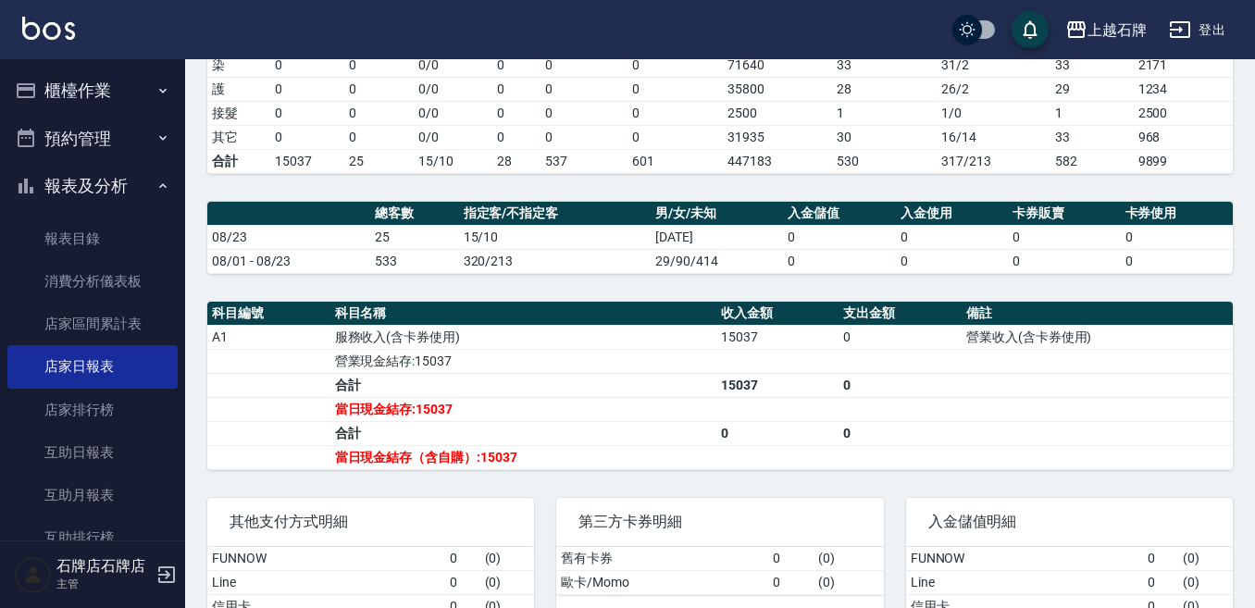
scroll to position [275, 0]
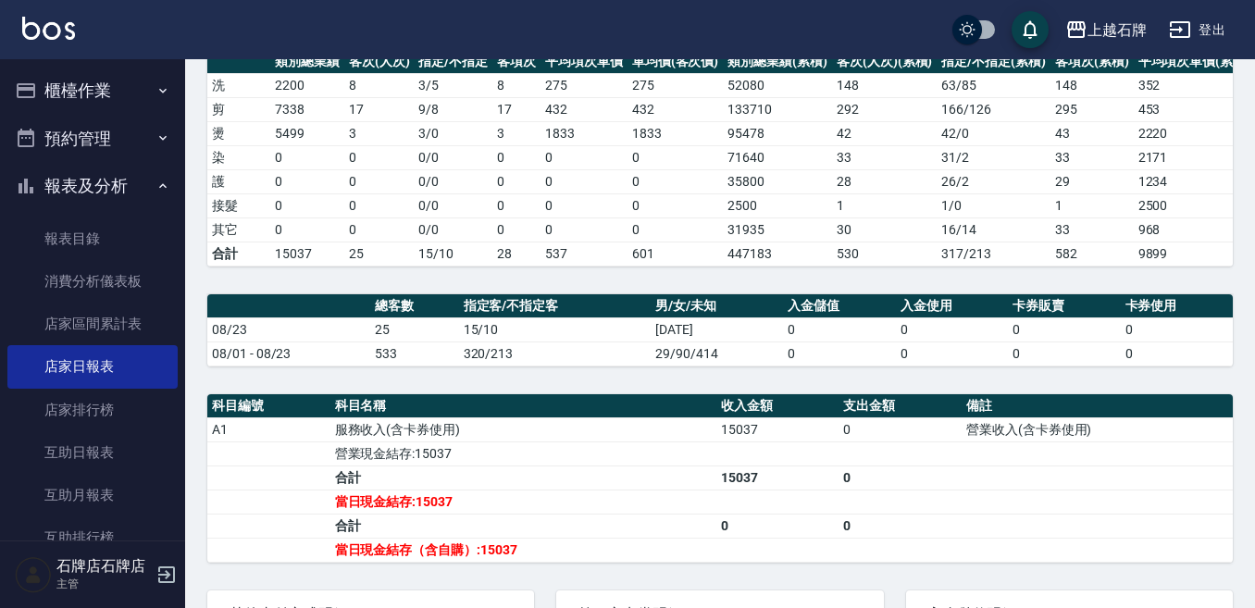
click at [771, 391] on div "上越石牌 2025-08-23 店家日報表 列印時間： 2025-08-23-20:29 Merchant Daily Report 店家日報表 前天 昨天 …" at bounding box center [720, 318] width 1070 height 1068
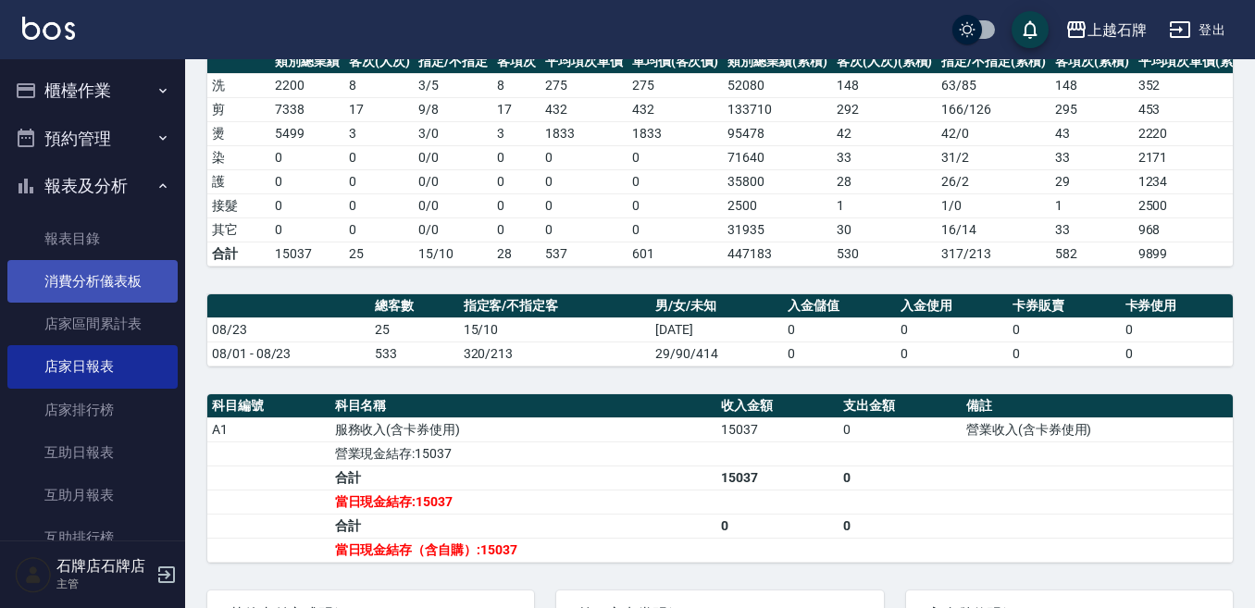
scroll to position [0, 0]
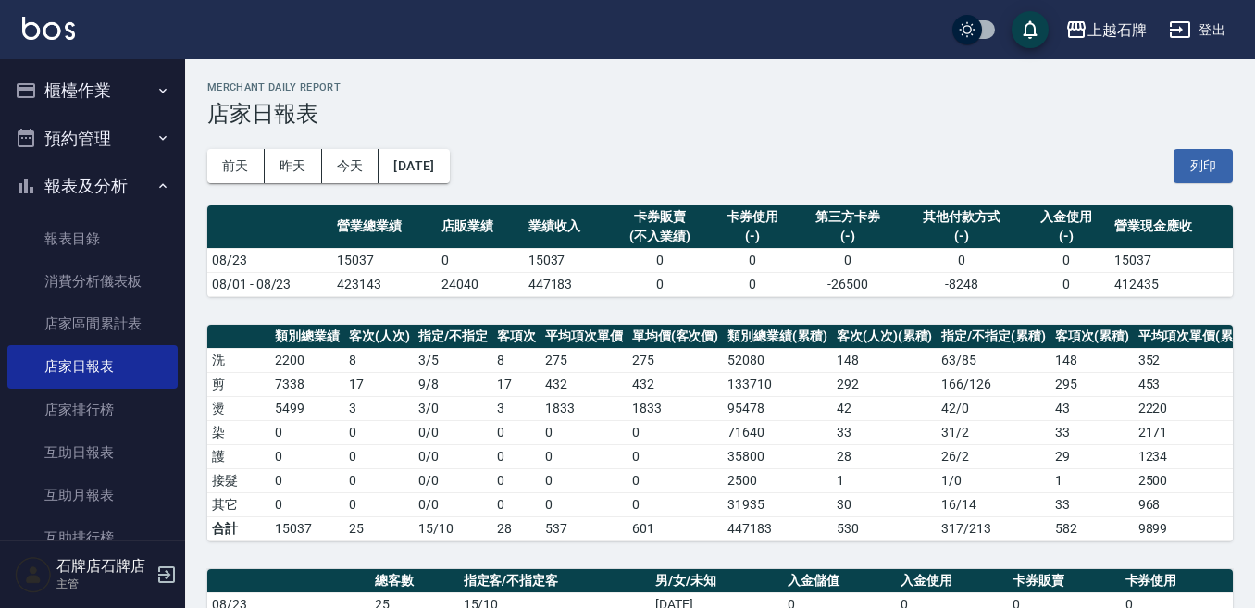
click at [126, 108] on button "櫃檯作業" at bounding box center [92, 91] width 170 height 48
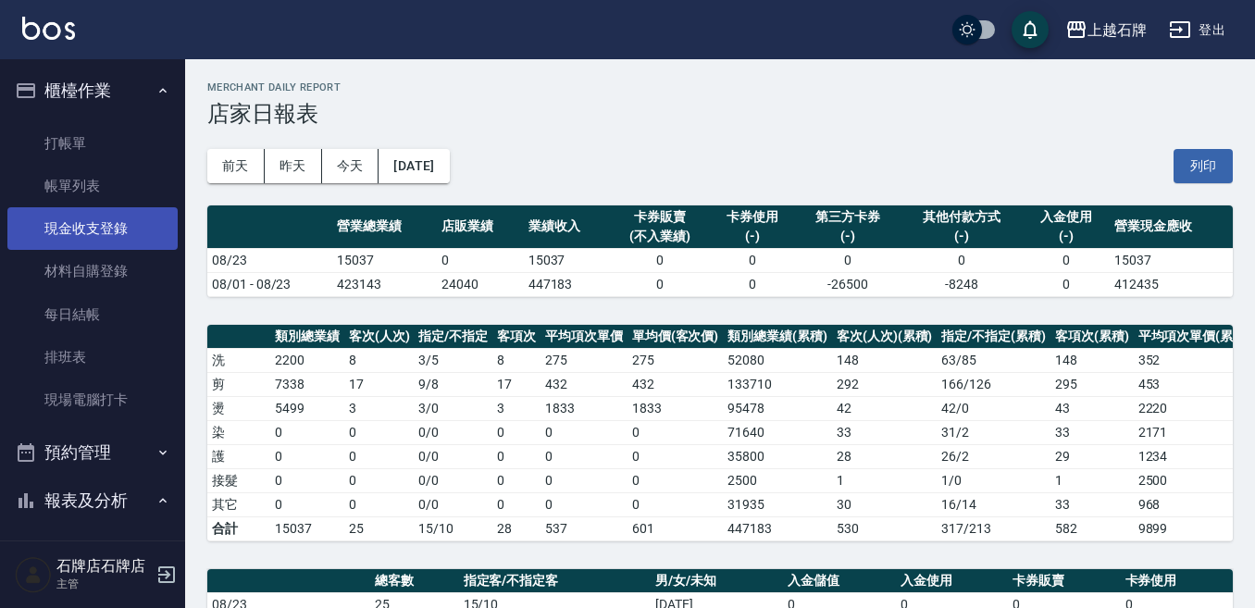
click at [117, 227] on link "現金收支登錄" at bounding box center [92, 228] width 170 height 43
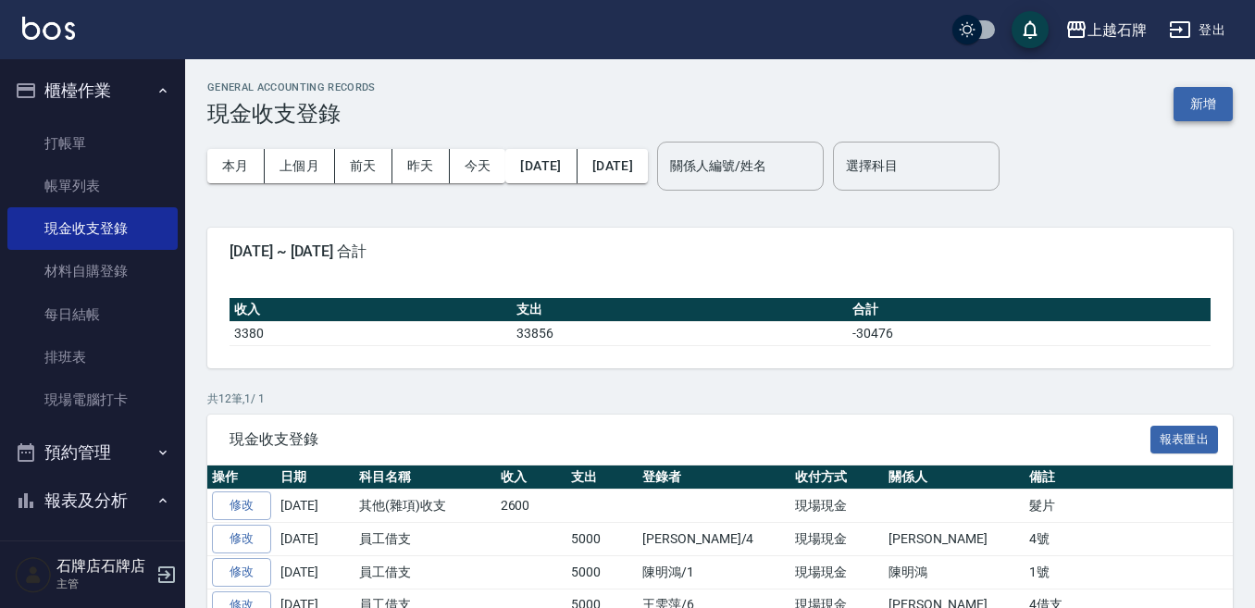
click at [1207, 109] on button "新增" at bounding box center [1202, 104] width 59 height 34
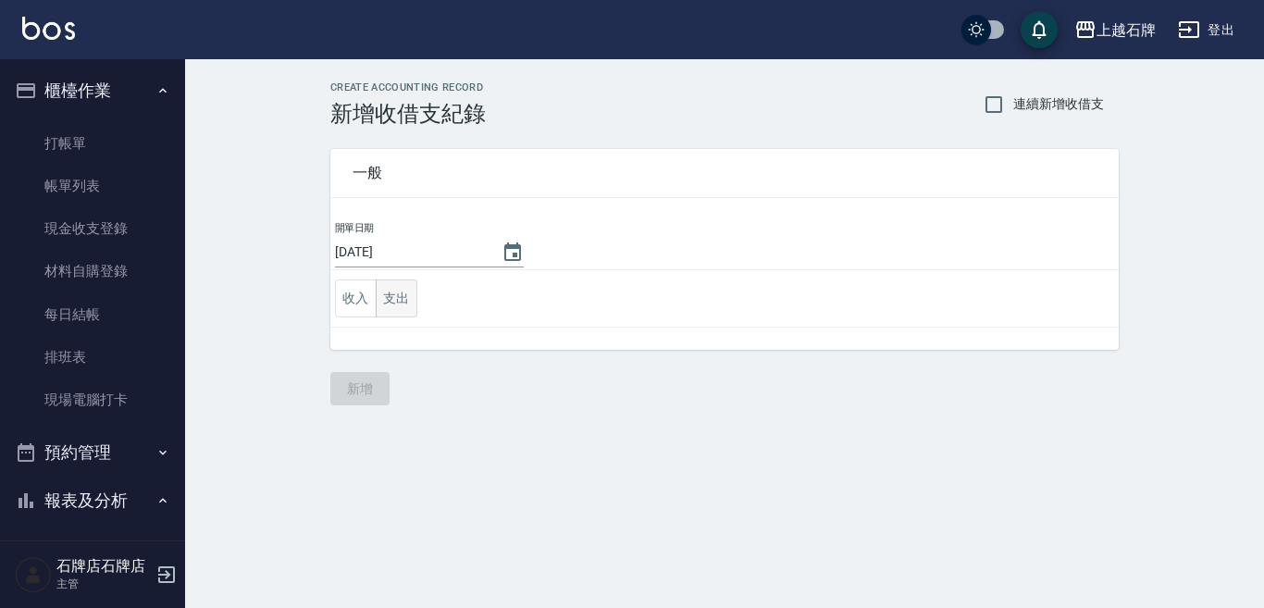
click at [415, 300] on button "支出" at bounding box center [397, 298] width 42 height 38
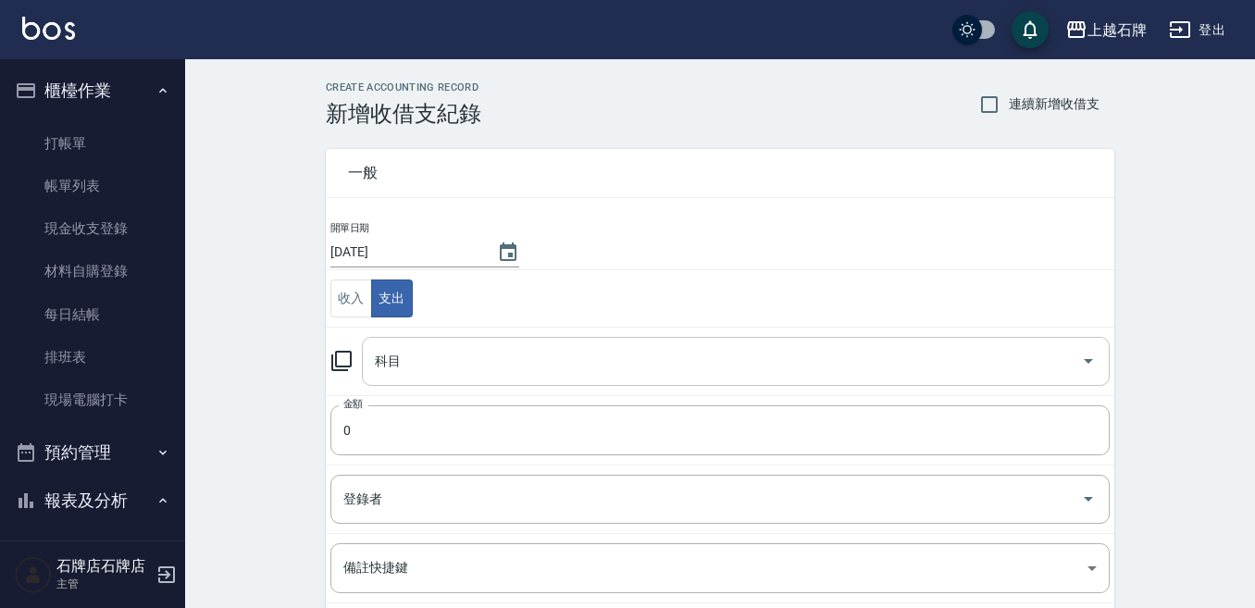
click at [612, 374] on input "科目" at bounding box center [721, 361] width 703 height 32
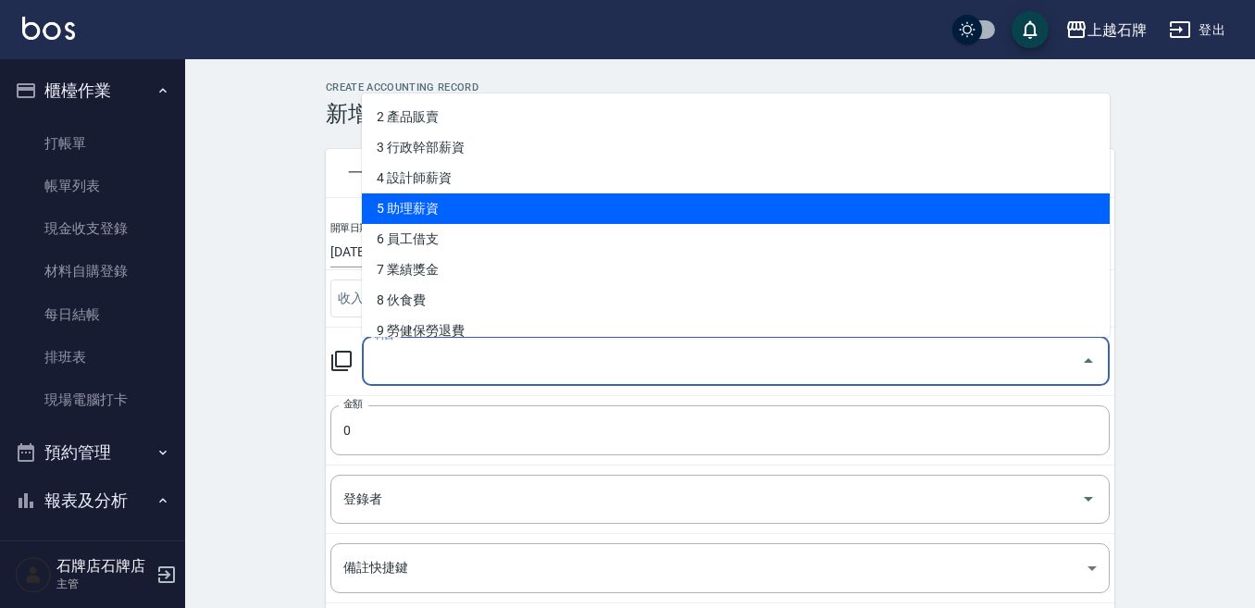
scroll to position [93, 0]
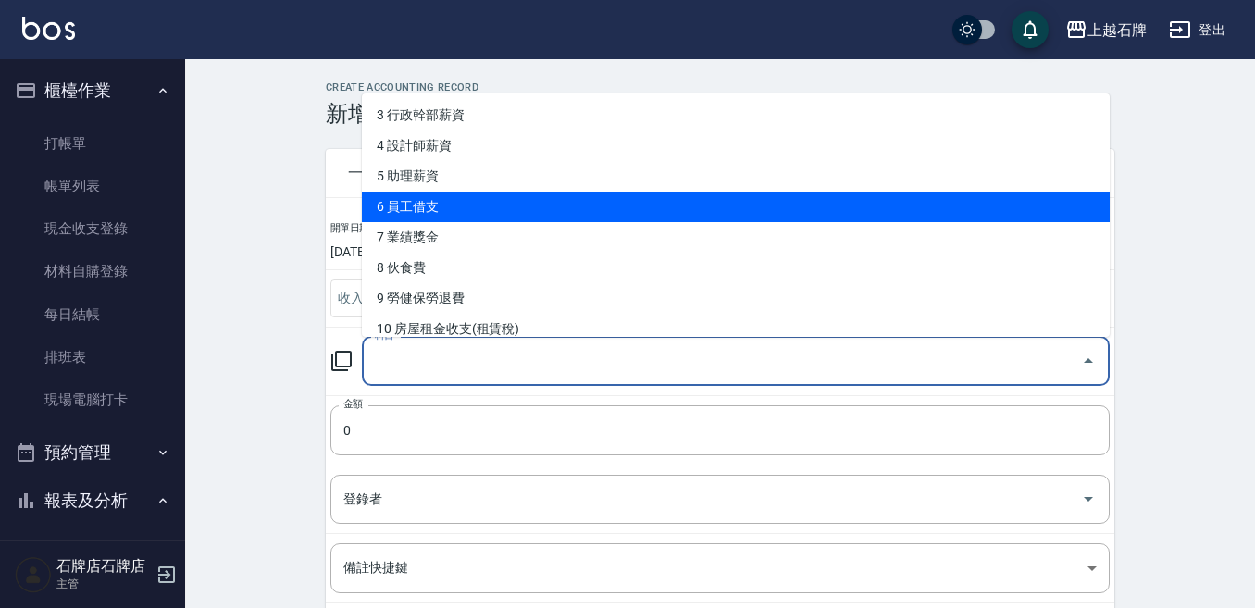
click at [741, 210] on li "6 員工借支" at bounding box center [736, 207] width 748 height 31
type input "6 員工借支"
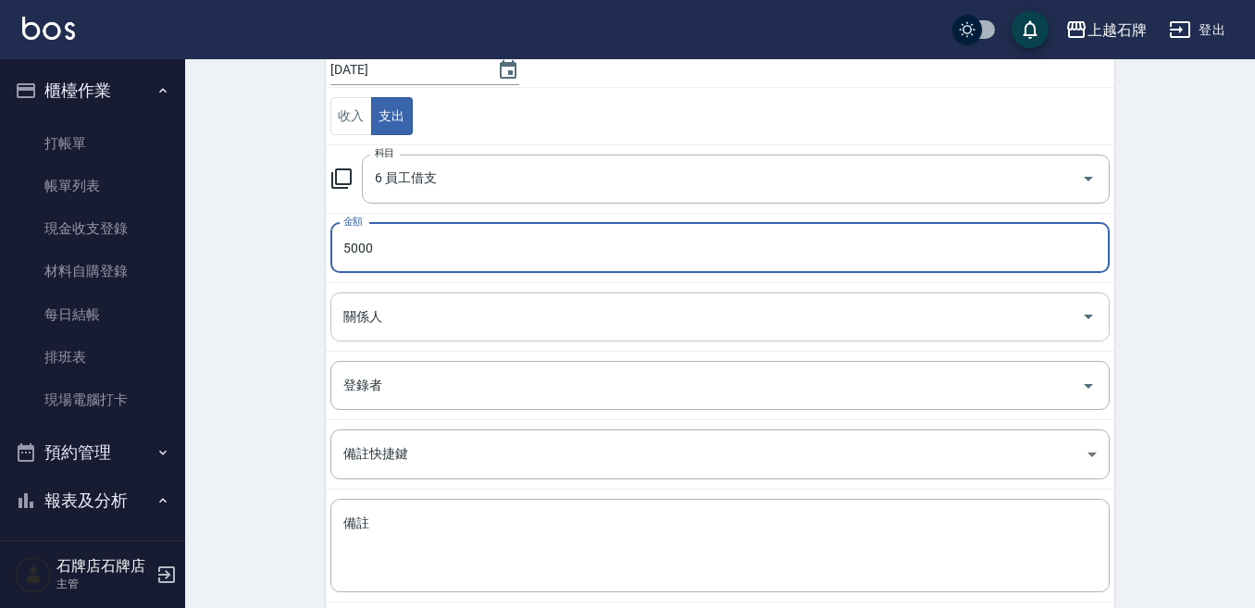
scroll to position [185, 0]
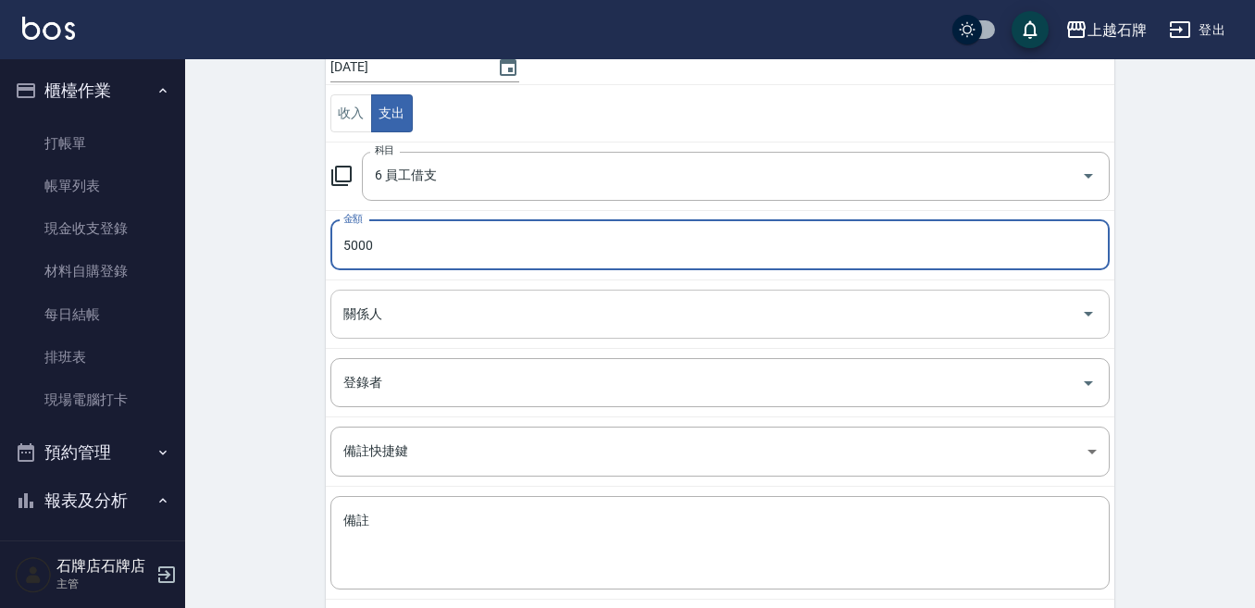
type input "5000"
click at [622, 298] on input "關係人" at bounding box center [706, 314] width 735 height 32
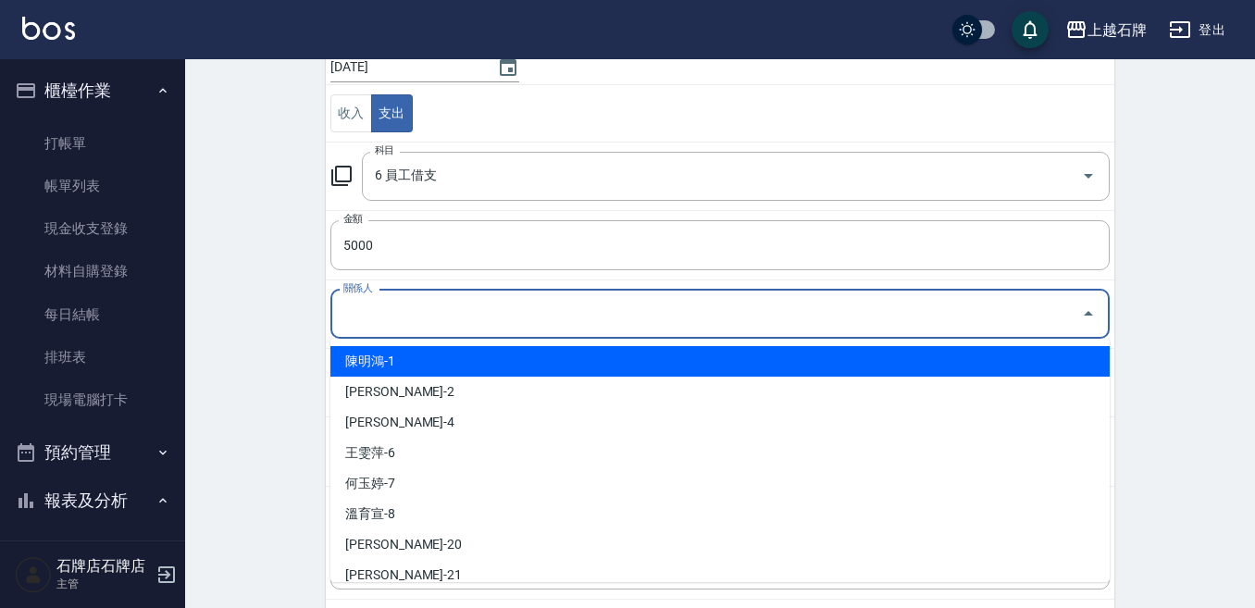
click at [455, 366] on li "陳明鴻-1" at bounding box center [719, 361] width 779 height 31
type input "陳明鴻-1"
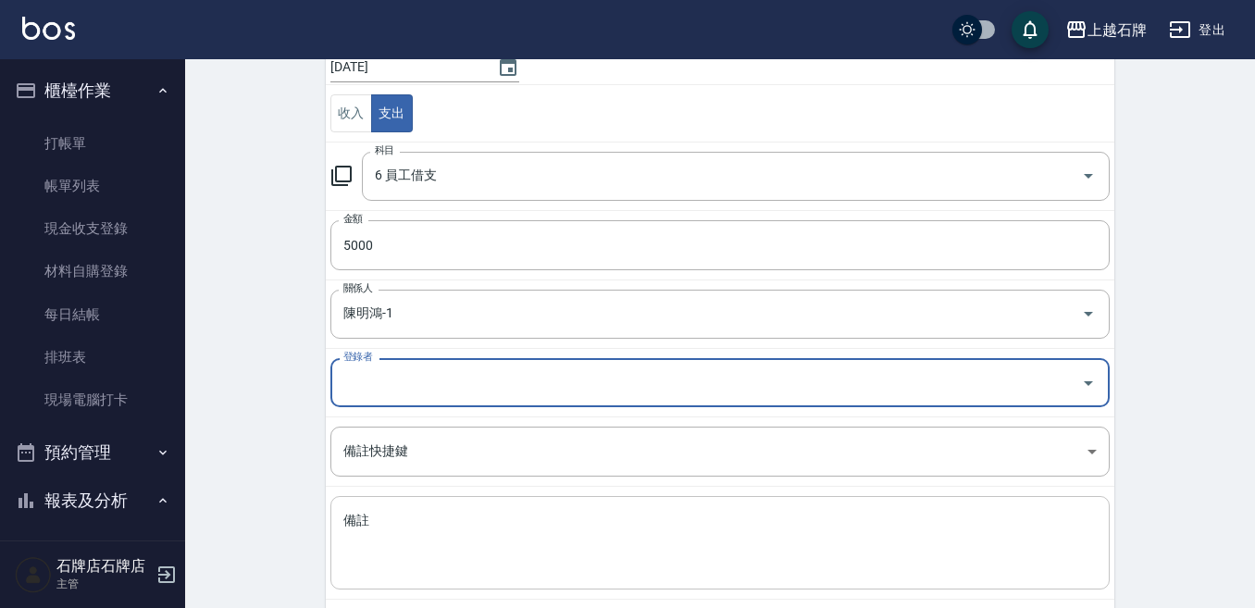
click at [541, 543] on textarea "備註" at bounding box center [719, 543] width 753 height 63
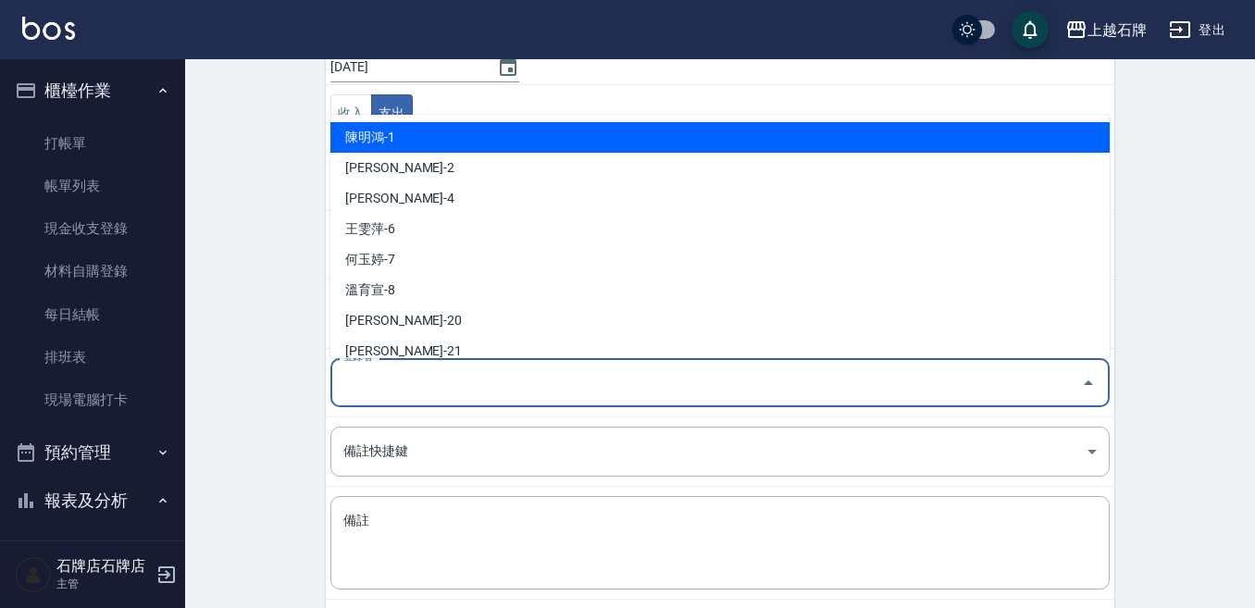
click at [474, 391] on input "登錄者" at bounding box center [706, 382] width 735 height 32
click at [545, 143] on li "陳明鴻-1" at bounding box center [719, 137] width 779 height 31
type input "陳明鴻-1"
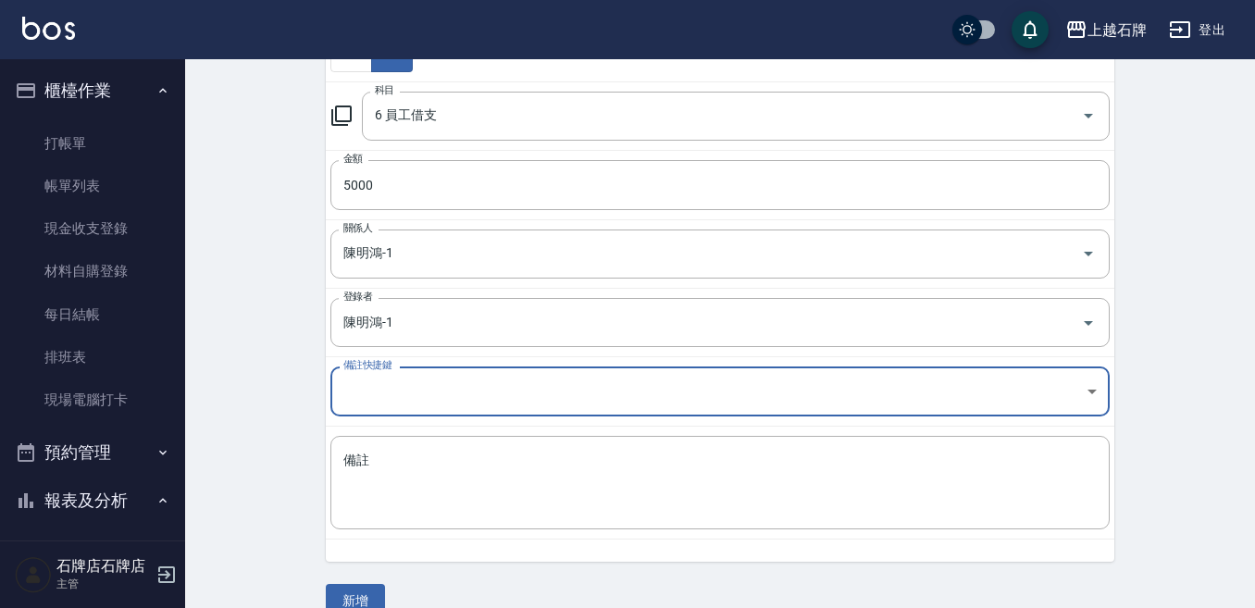
scroll to position [278, 0]
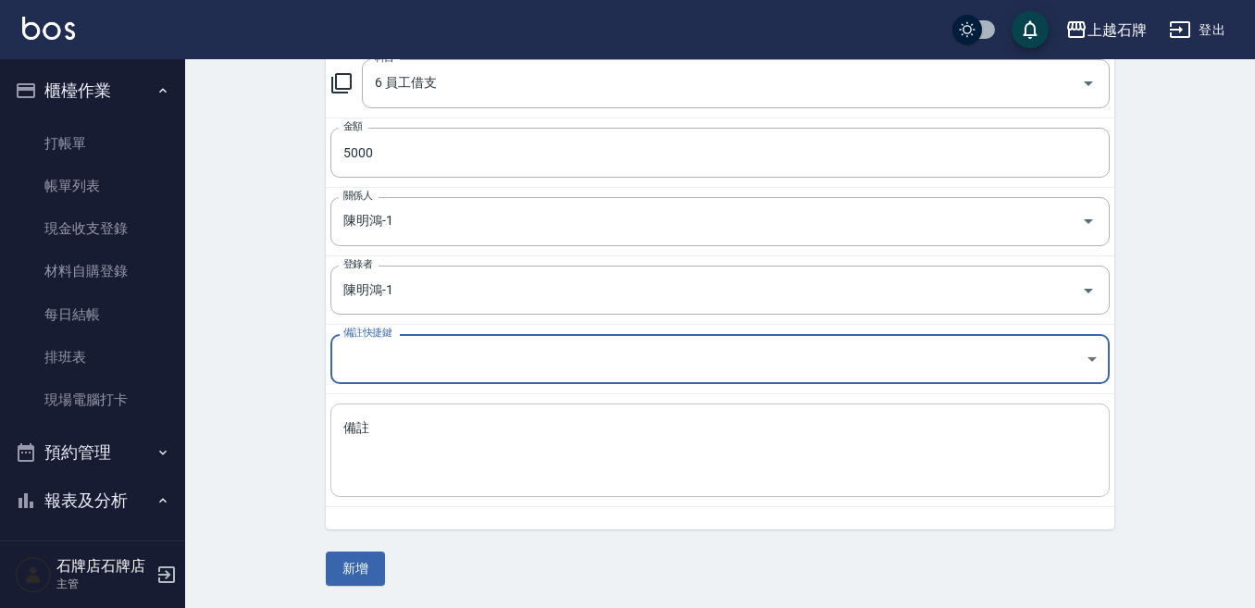
click at [577, 411] on div "x 備註" at bounding box center [719, 449] width 779 height 93
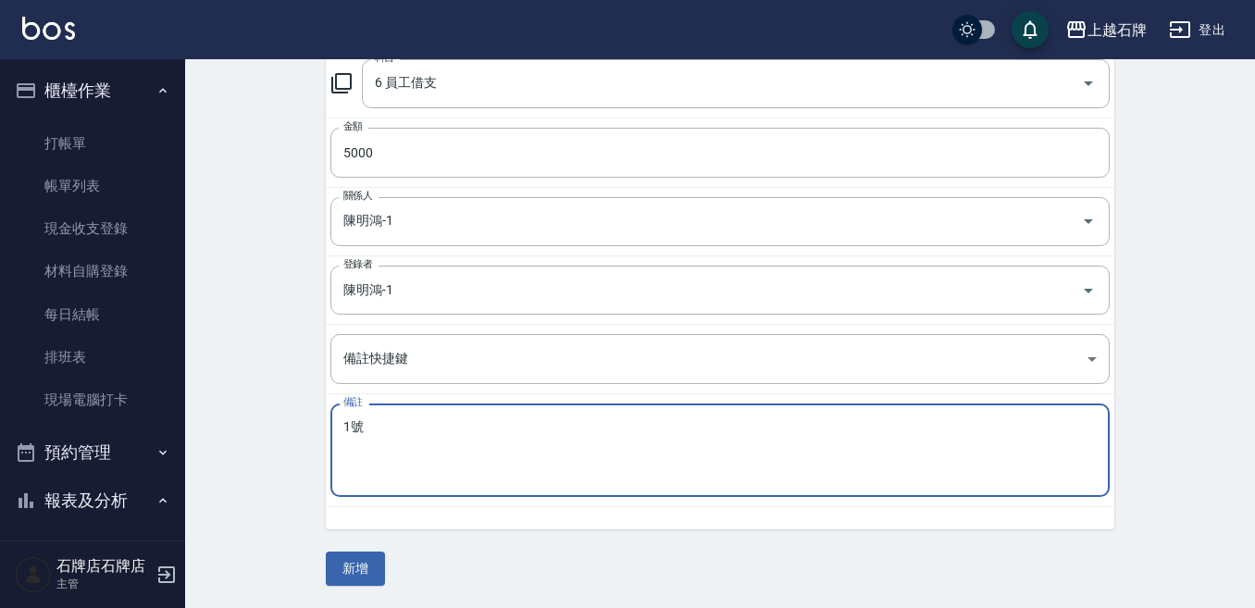
type textarea "1號"
click at [356, 560] on button "新增" at bounding box center [355, 569] width 59 height 34
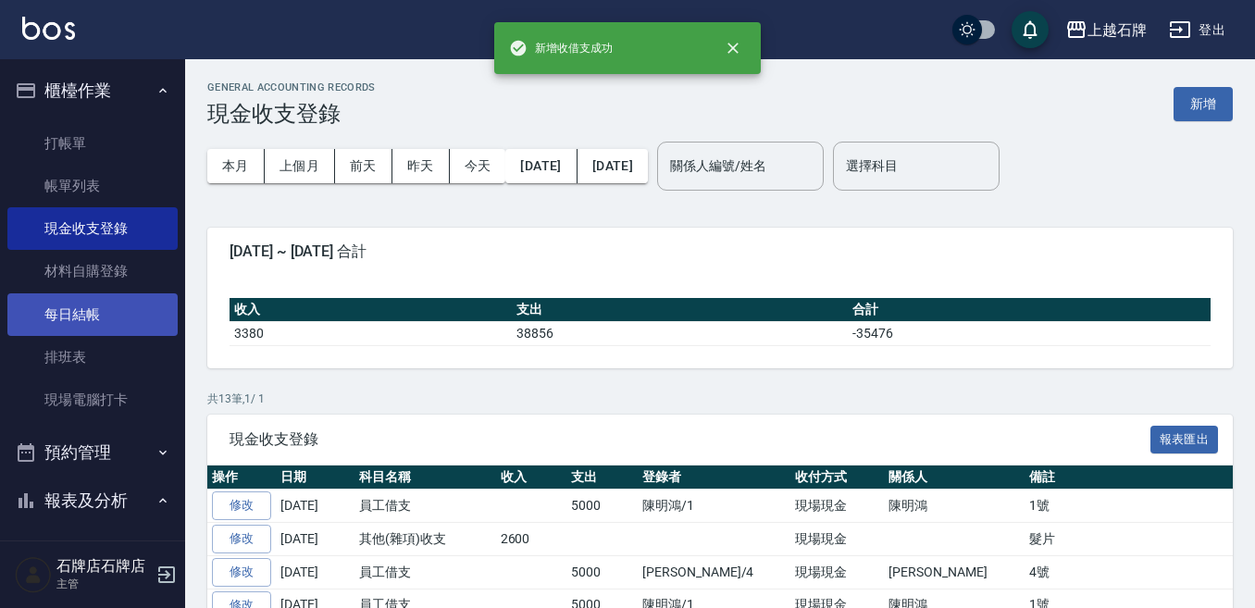
click at [142, 330] on link "每日結帳" at bounding box center [92, 314] width 170 height 43
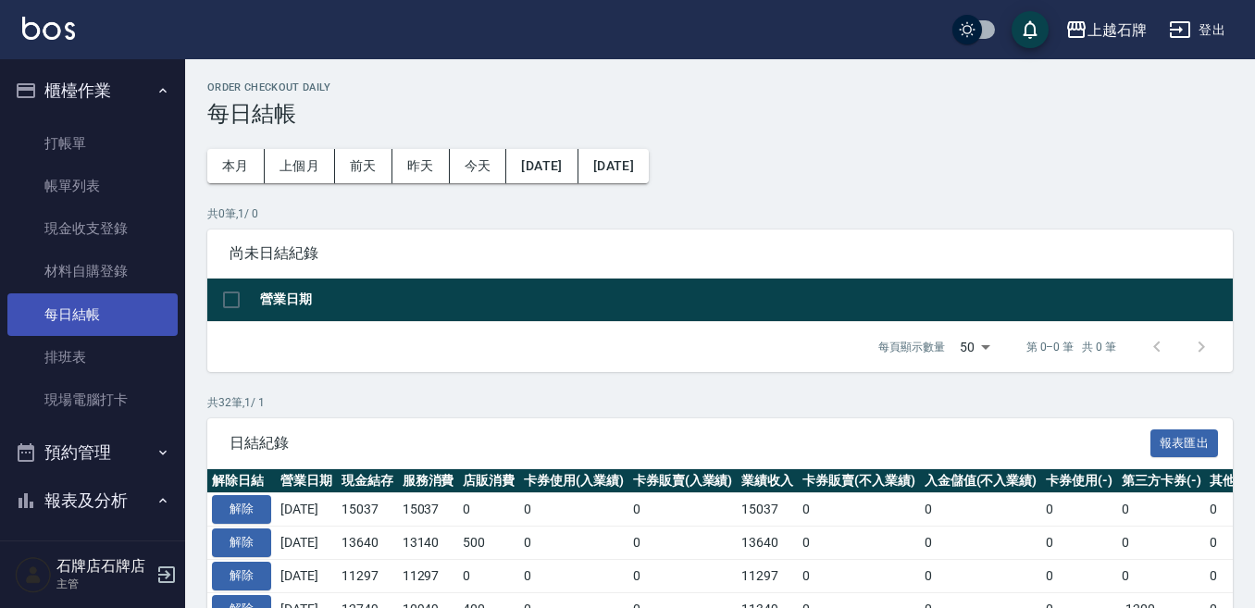
click at [93, 316] on link "每日結帳" at bounding box center [92, 314] width 170 height 43
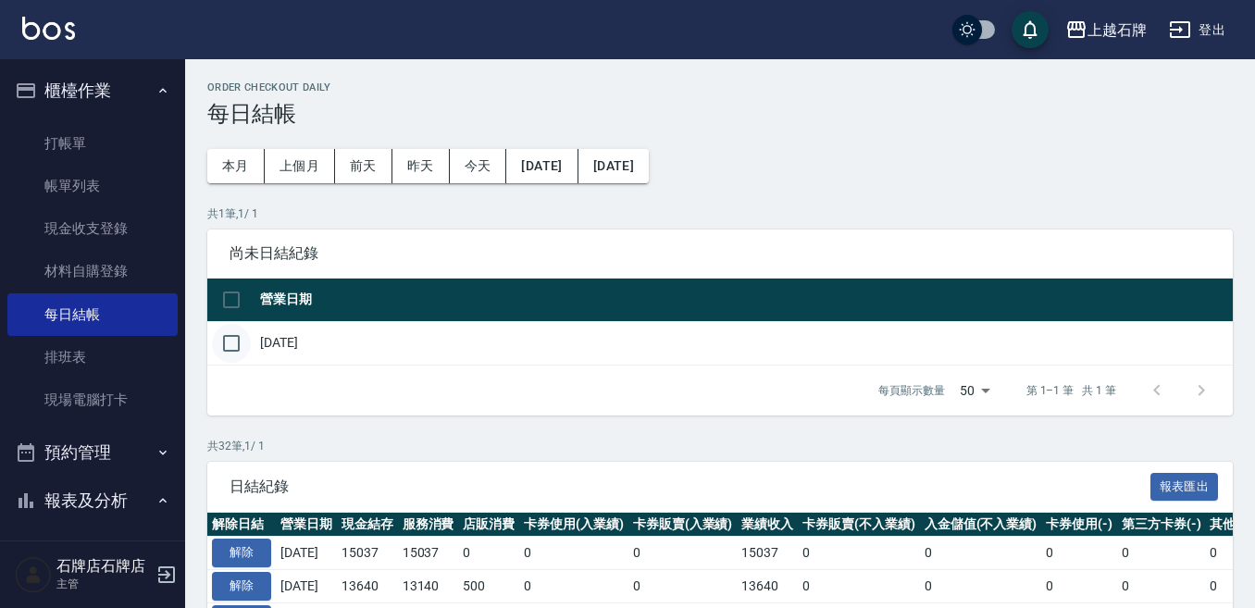
click at [220, 338] on input "checkbox" at bounding box center [231, 343] width 39 height 39
checkbox input "true"
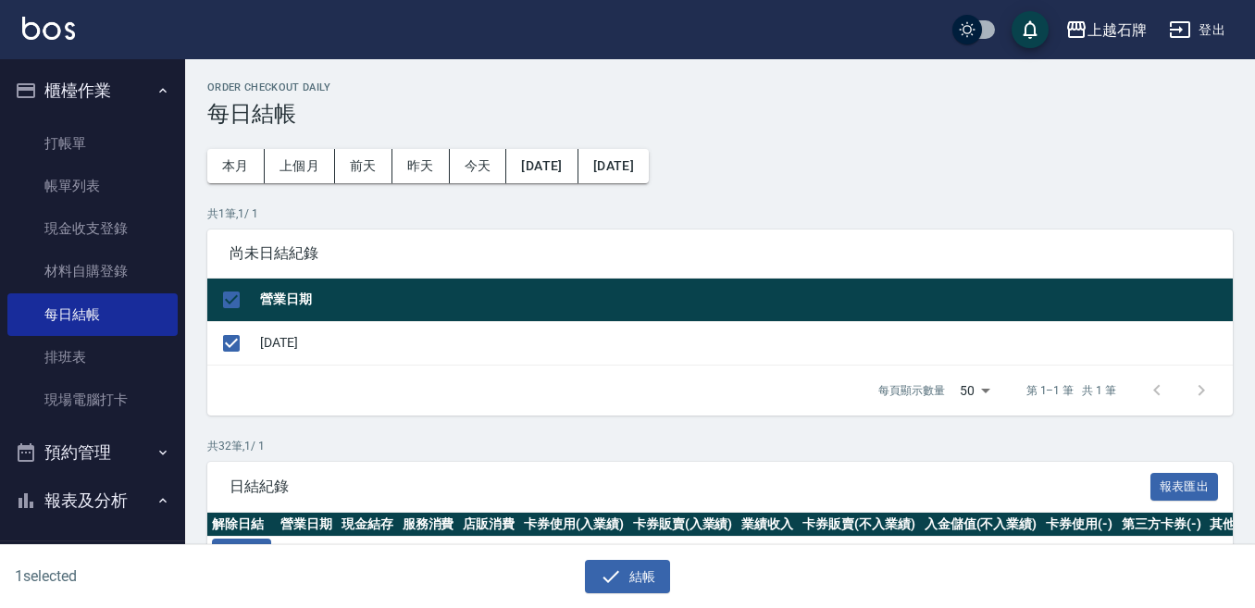
click at [552, 560] on div "結帳" at bounding box center [627, 577] width 605 height 34
click at [631, 574] on button "結帳" at bounding box center [628, 577] width 86 height 34
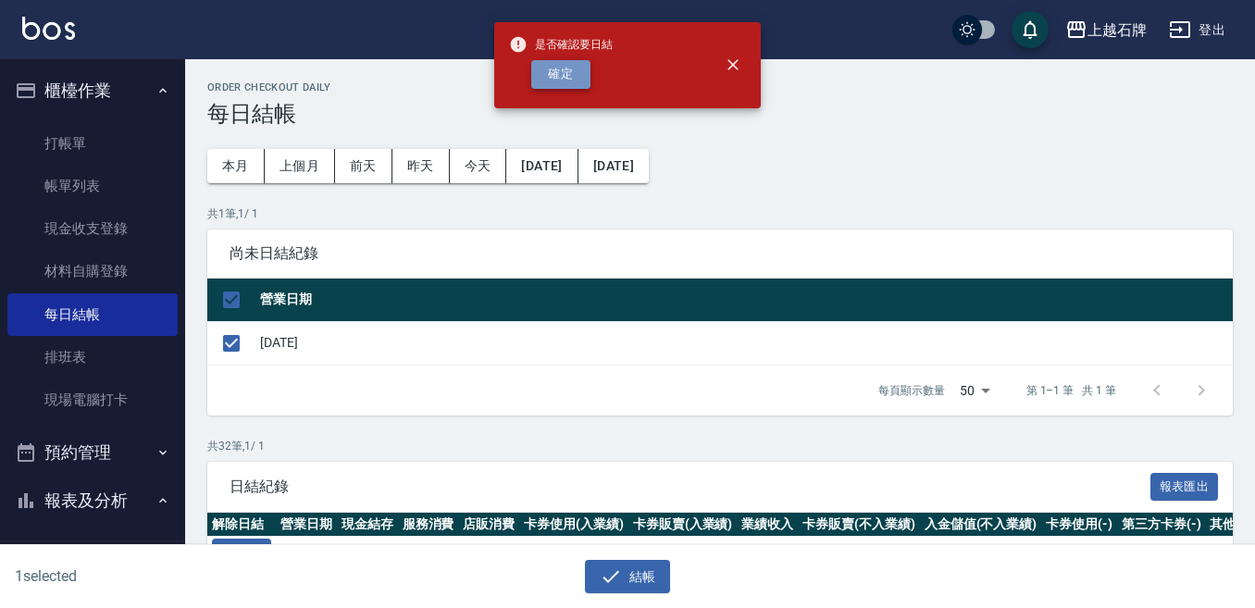
click at [561, 74] on button "確定" at bounding box center [560, 74] width 59 height 29
checkbox input "false"
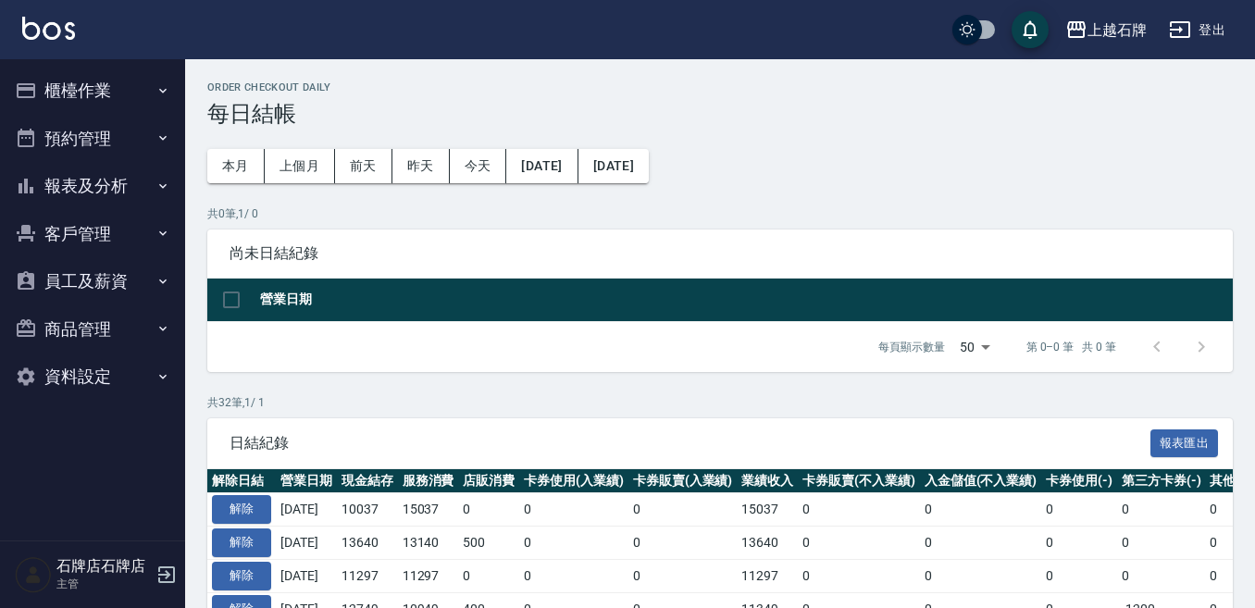
click at [135, 205] on button "報表及分析" at bounding box center [92, 186] width 170 height 48
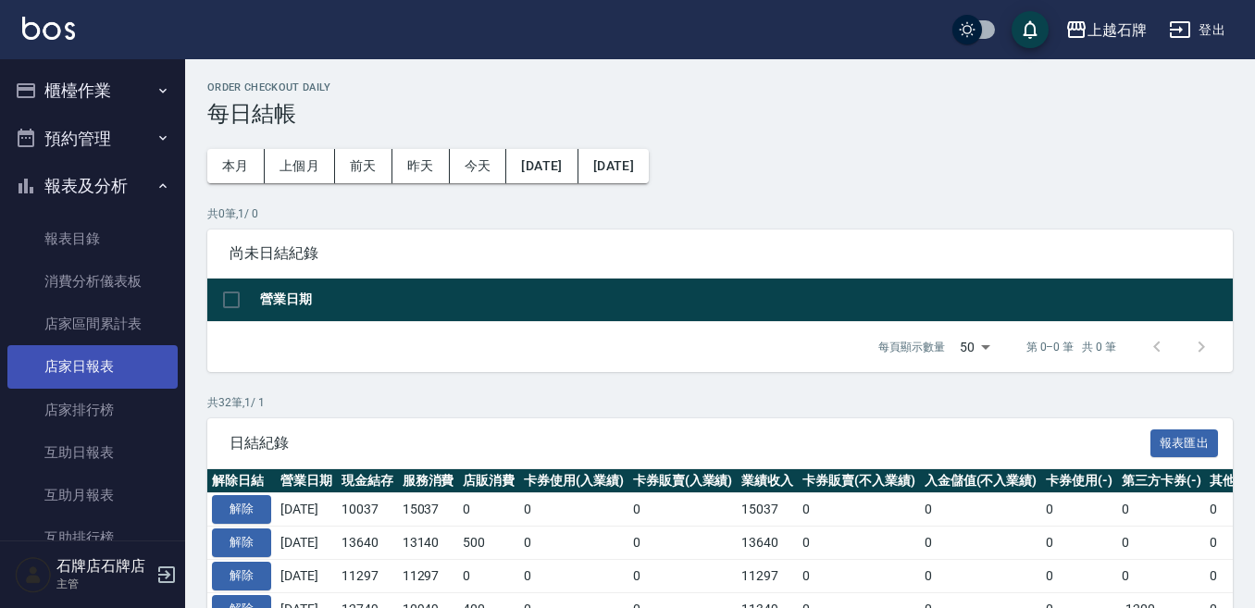
click at [150, 356] on link "店家日報表" at bounding box center [92, 366] width 170 height 43
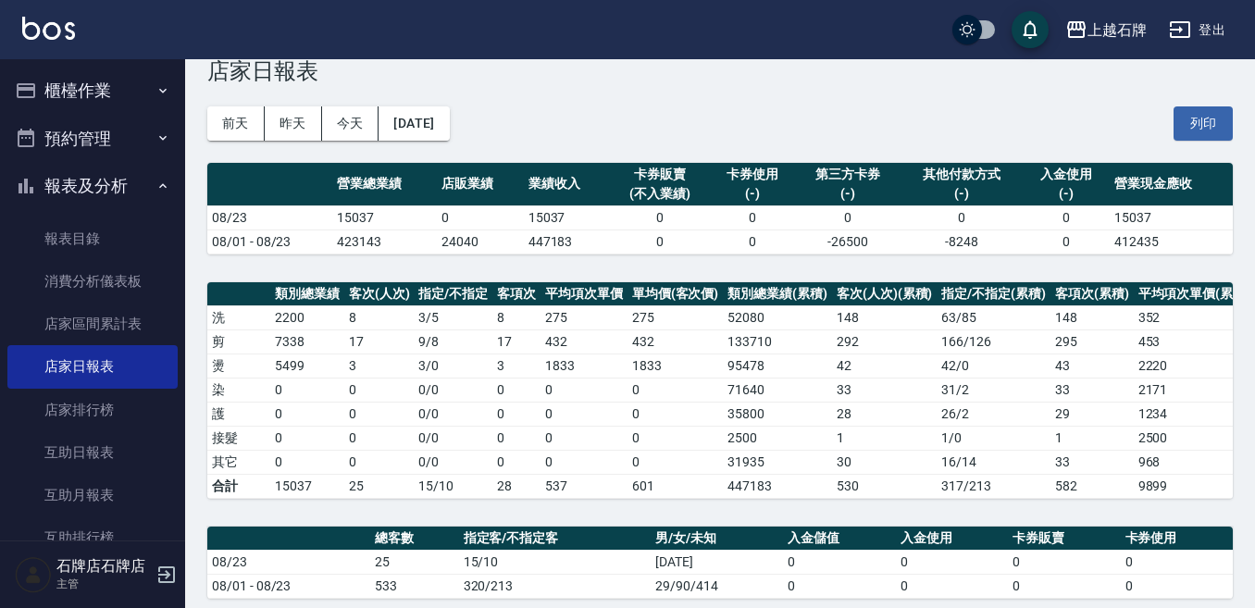
scroll to position [79, 0]
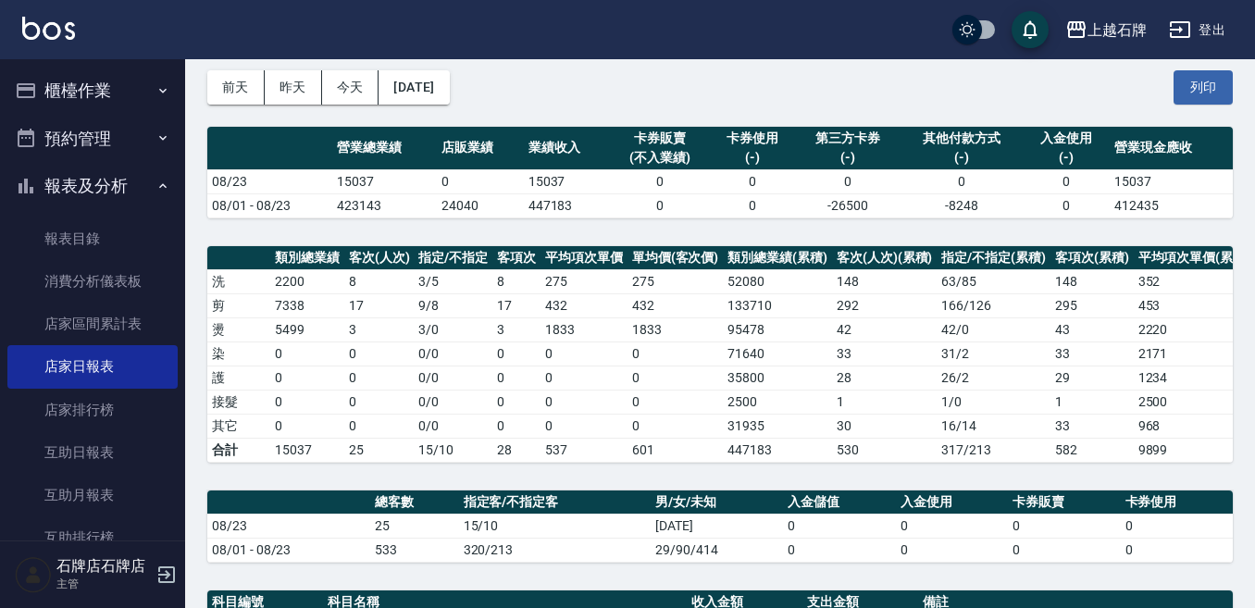
click at [1068, 88] on div "前天 昨天 今天 2025/08/23 列印" at bounding box center [719, 87] width 1025 height 79
click at [604, 77] on div "前天 昨天 今天 2025/08/23 列印" at bounding box center [719, 87] width 1025 height 79
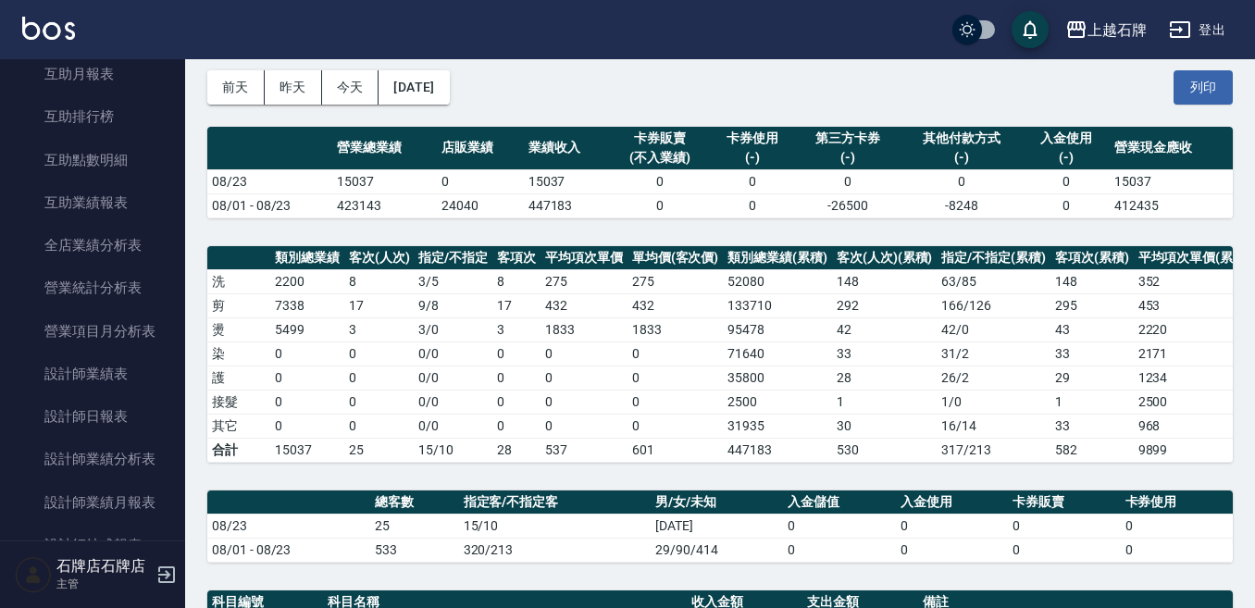
scroll to position [0, 0]
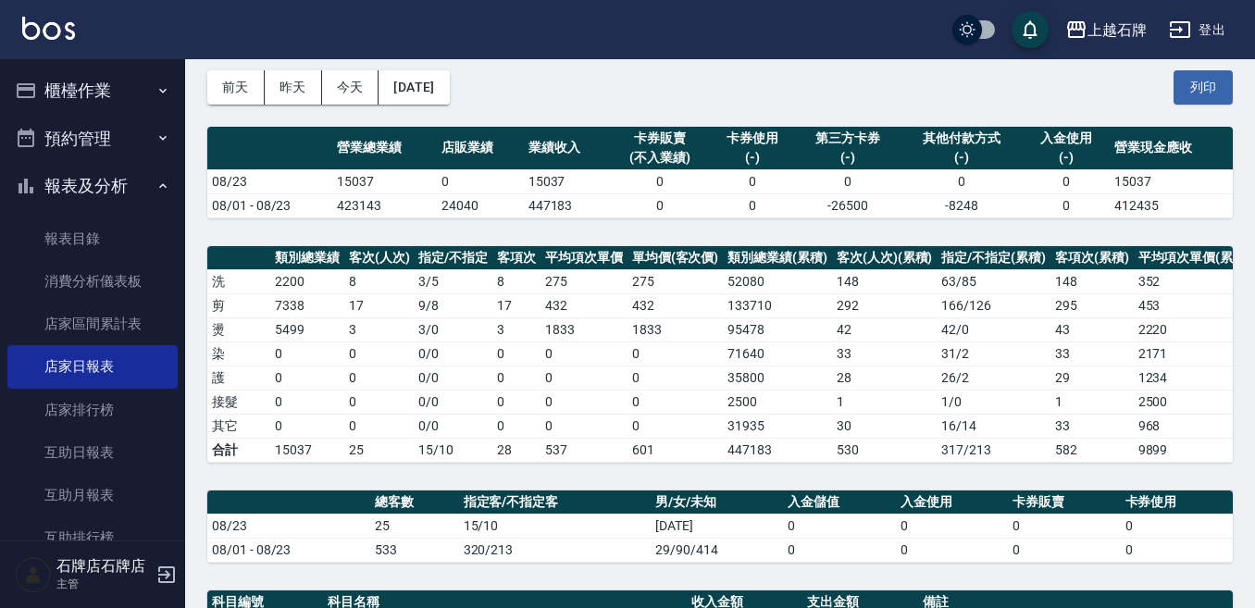
click at [844, 105] on div "前天 昨天 今天 2025/08/23 列印" at bounding box center [719, 87] width 1025 height 79
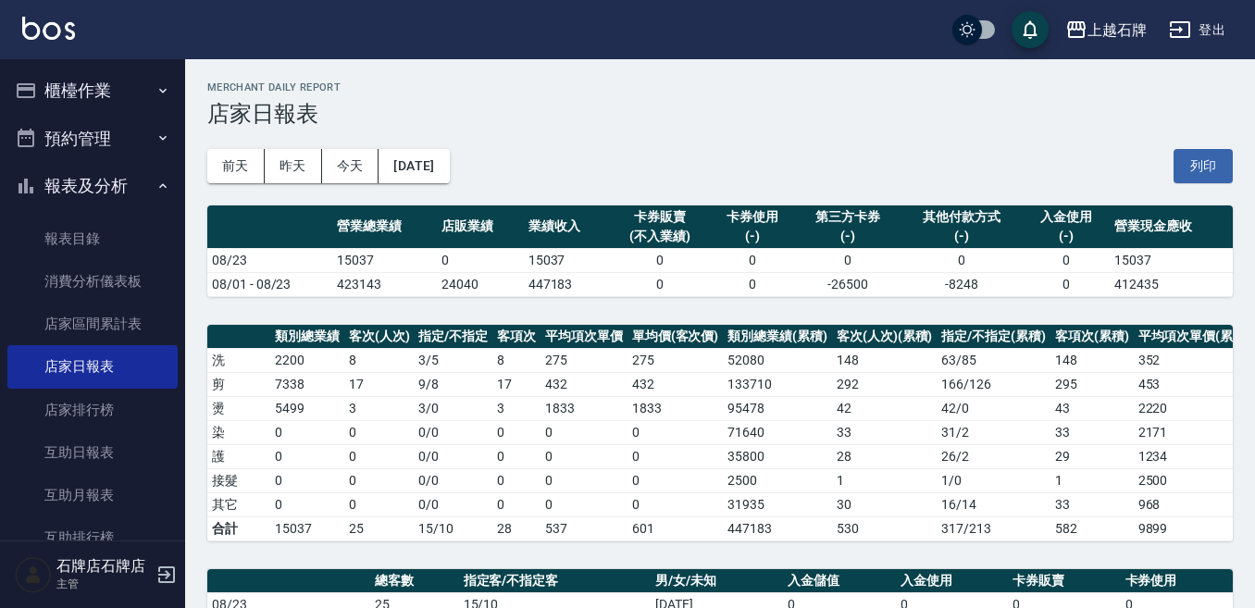
click at [594, 147] on div "前天 昨天 今天 2025/08/23 列印" at bounding box center [719, 166] width 1025 height 79
click at [548, 157] on div "前天 昨天 今天 2025/08/23 列印" at bounding box center [719, 166] width 1025 height 79
click at [578, 133] on div "上越石牌 2025-08-23 店家日報表 列印時間： 2025-08-23-20:31 Merchant Daily Report 店家日報表 前天 昨天 …" at bounding box center [720, 605] width 1070 height 1092
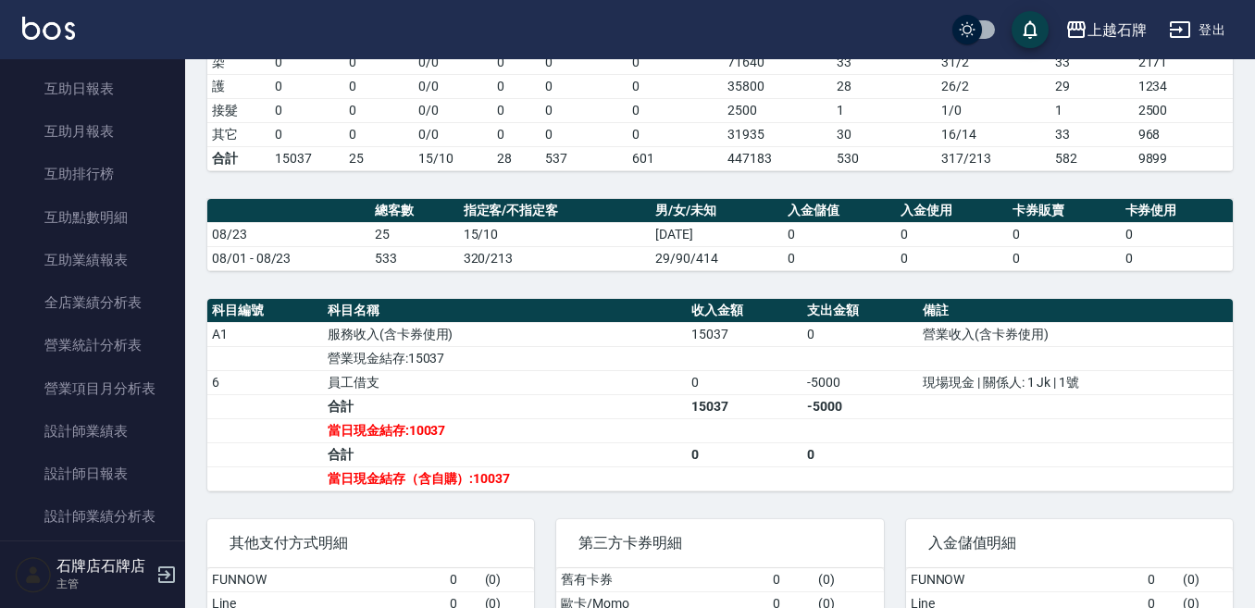
scroll to position [370, 0]
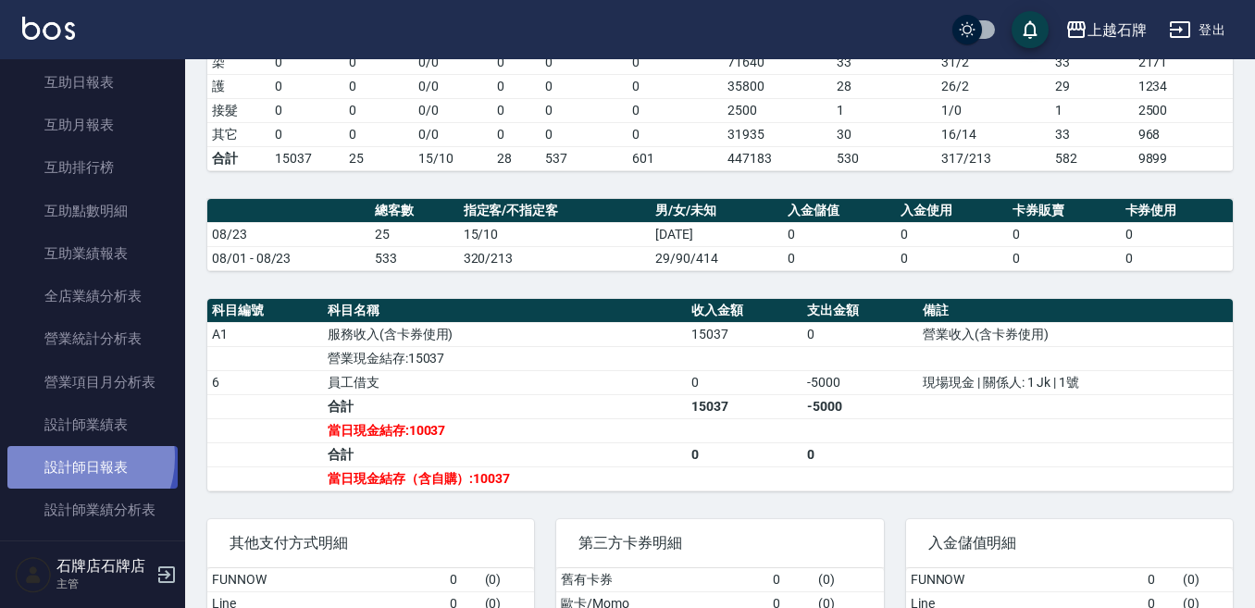
click at [70, 457] on link "設計師日報表" at bounding box center [92, 467] width 170 height 43
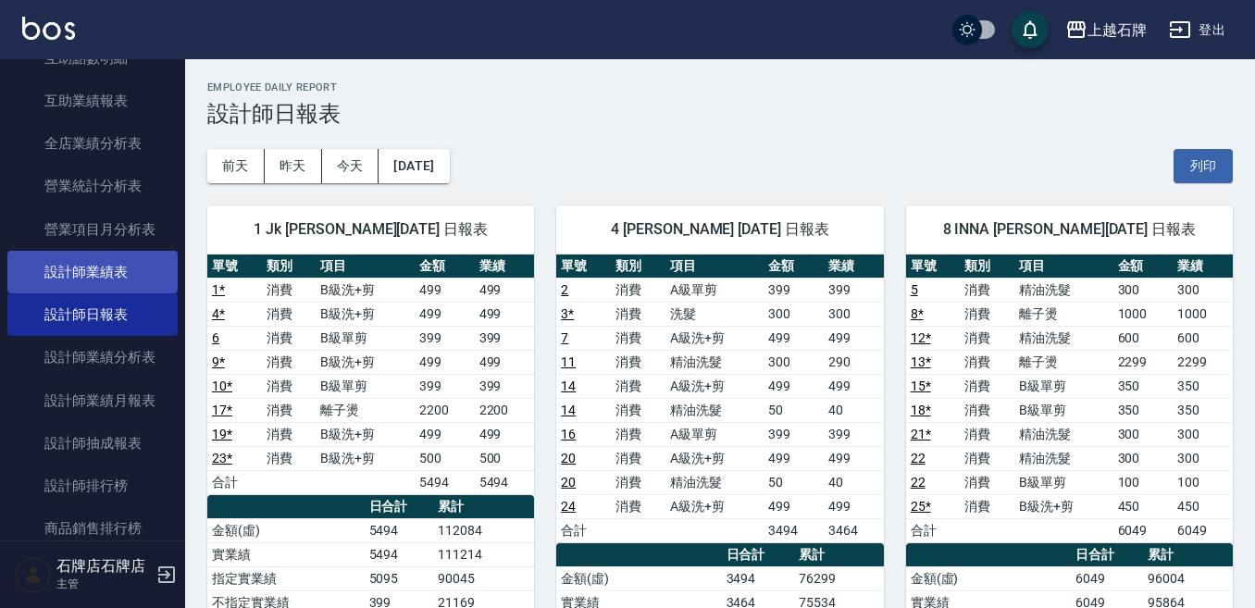
scroll to position [555, 0]
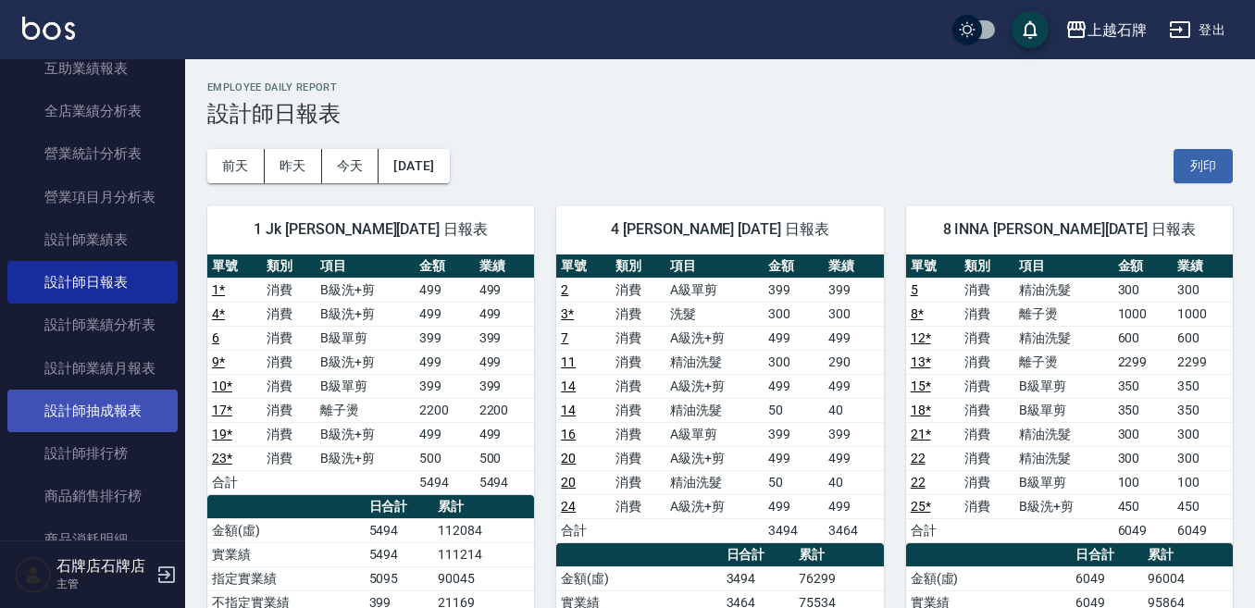
click at [153, 401] on link "設計師抽成報表" at bounding box center [92, 411] width 170 height 43
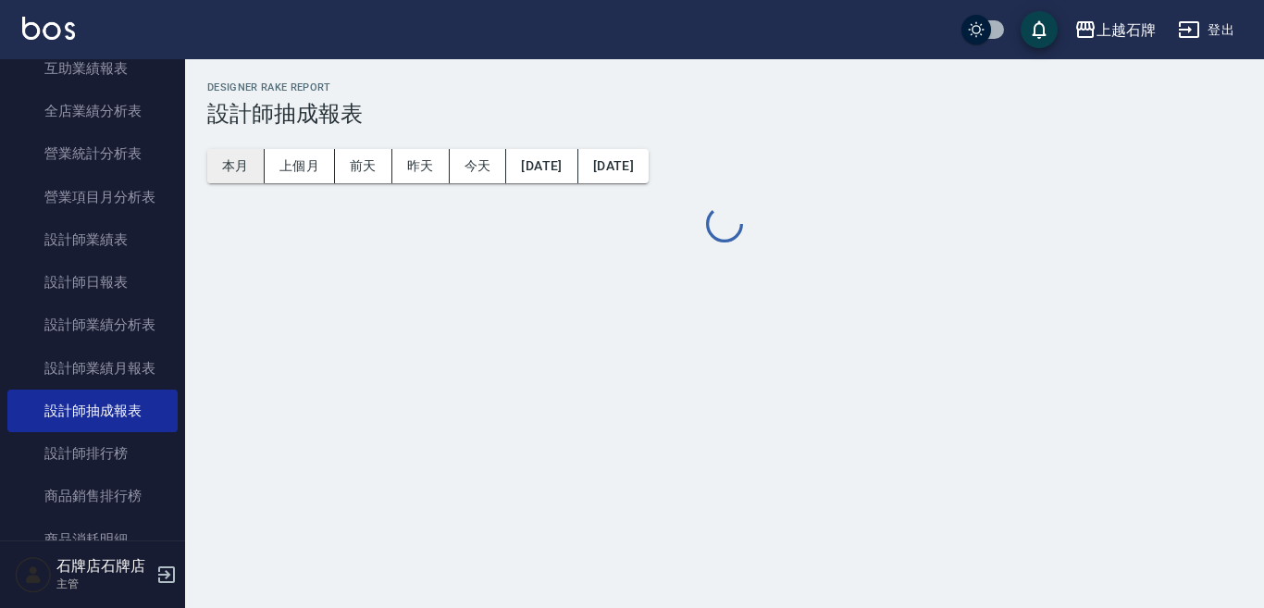
click at [241, 177] on button "本月" at bounding box center [235, 166] width 57 height 34
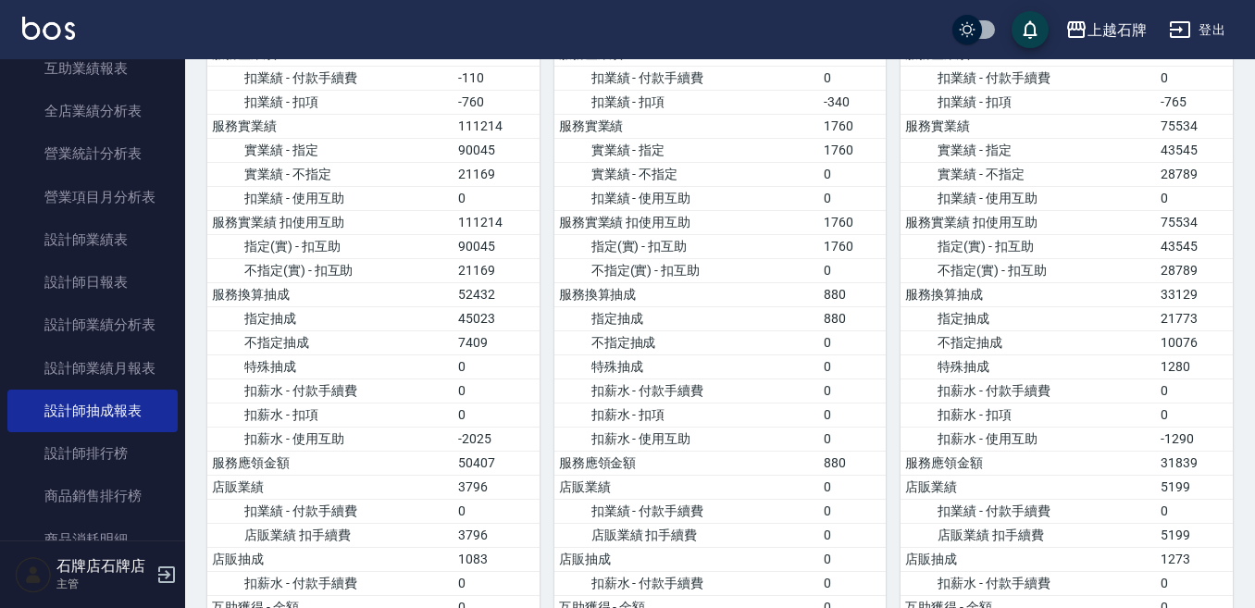
scroll to position [370, 0]
